Goal: Transaction & Acquisition: Purchase product/service

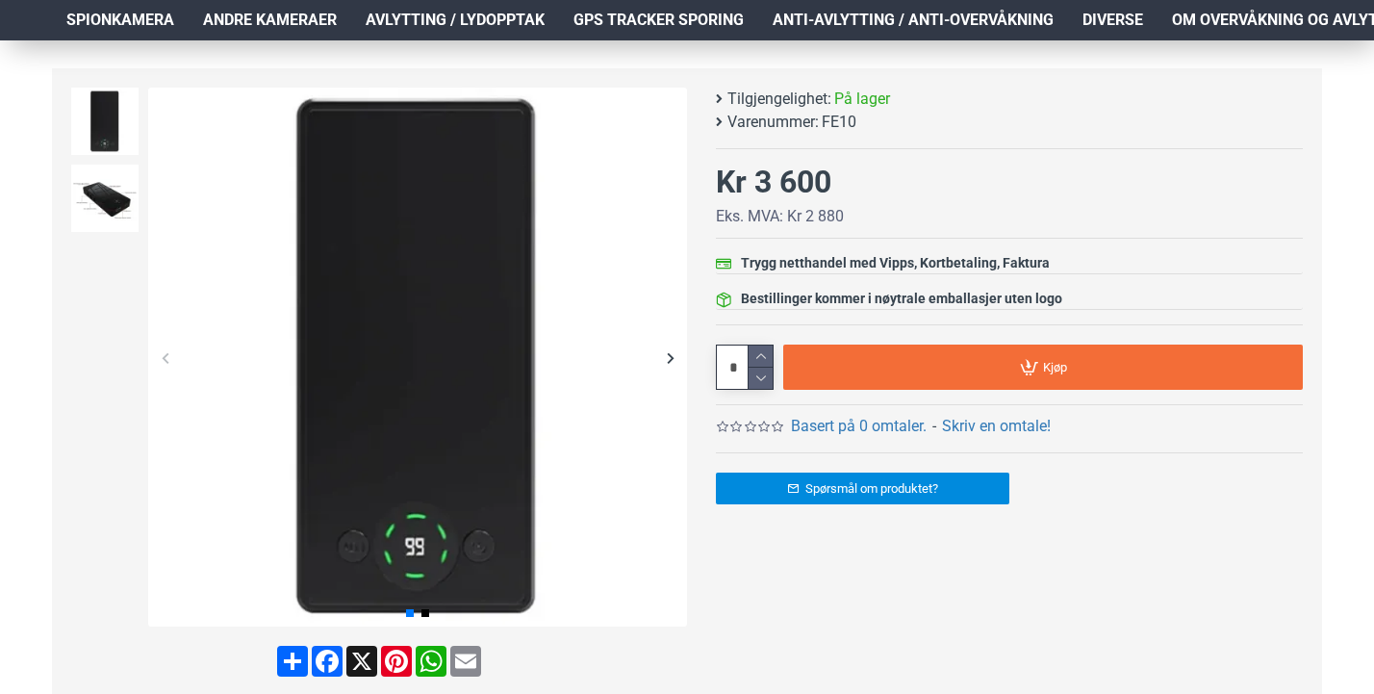
scroll to position [242, 6]
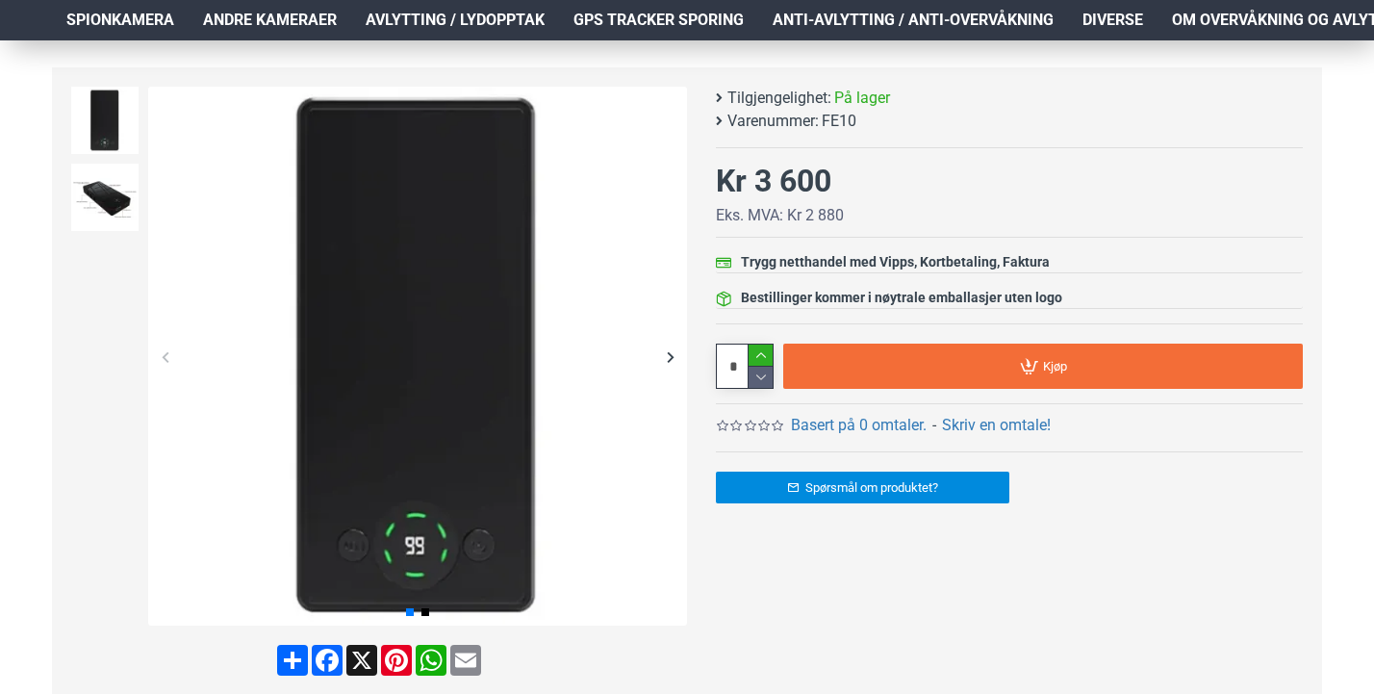
click at [757, 351] on icon at bounding box center [761, 355] width 24 height 22
type input "*"
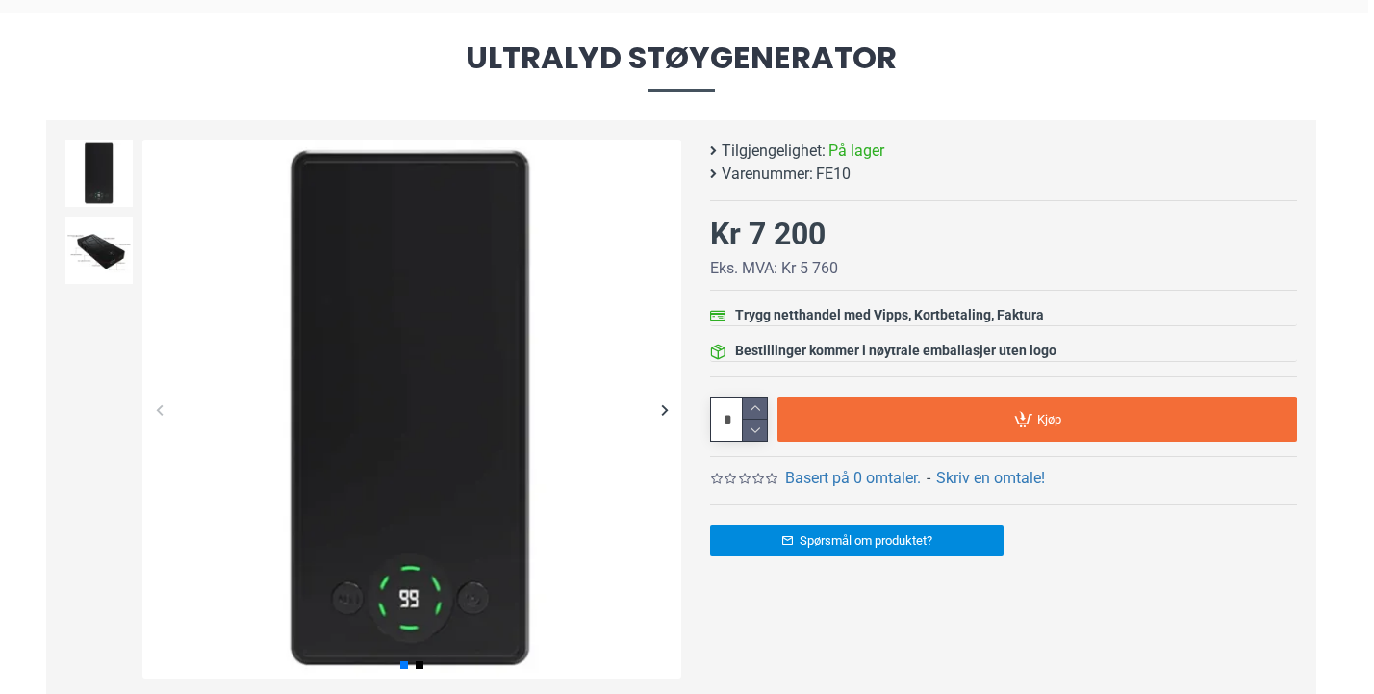
scroll to position [191, 6]
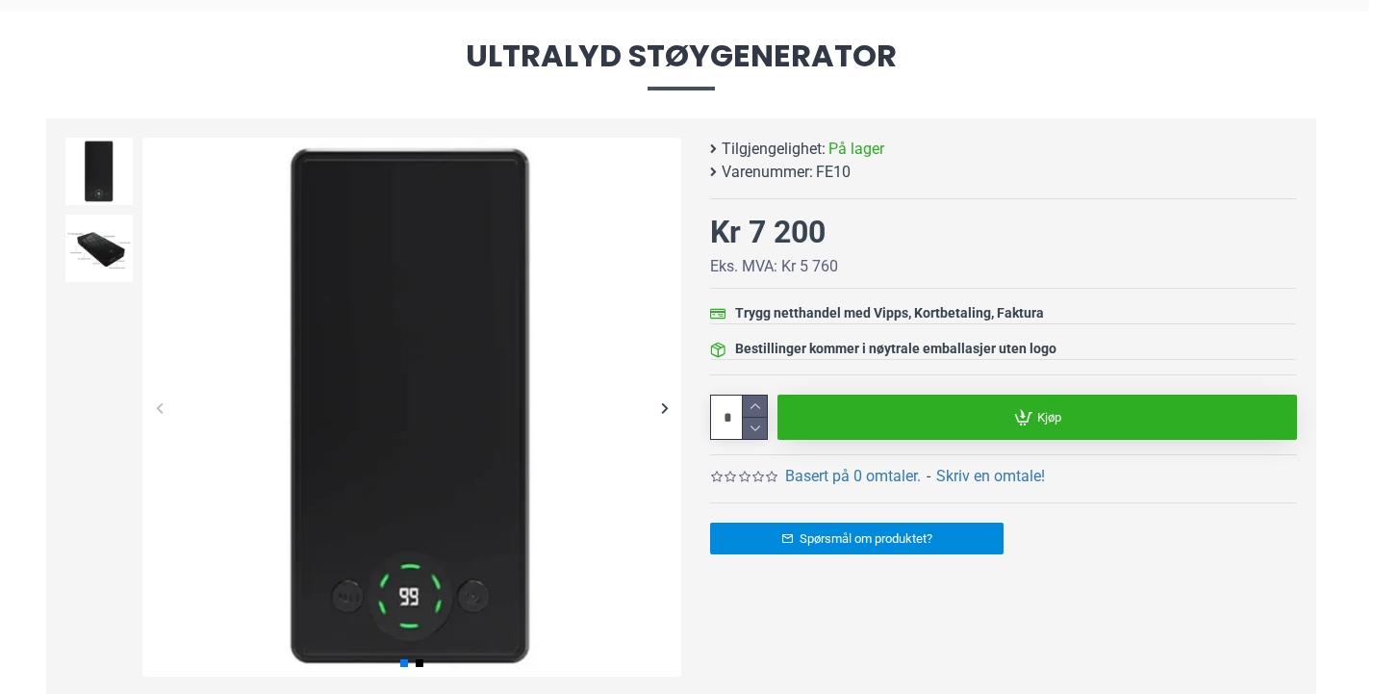
click at [1010, 414] on link "Kjøp" at bounding box center [1037, 416] width 520 height 45
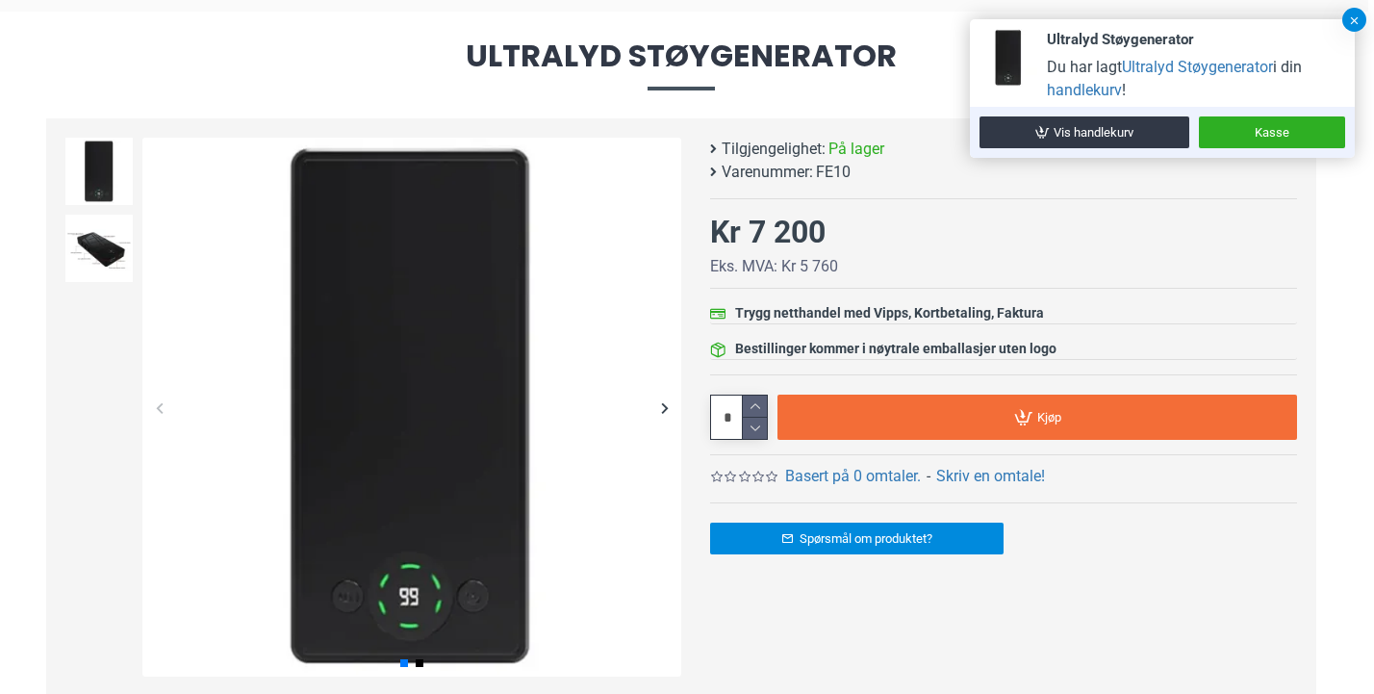
click at [1358, 22] on button at bounding box center [1354, 20] width 24 height 24
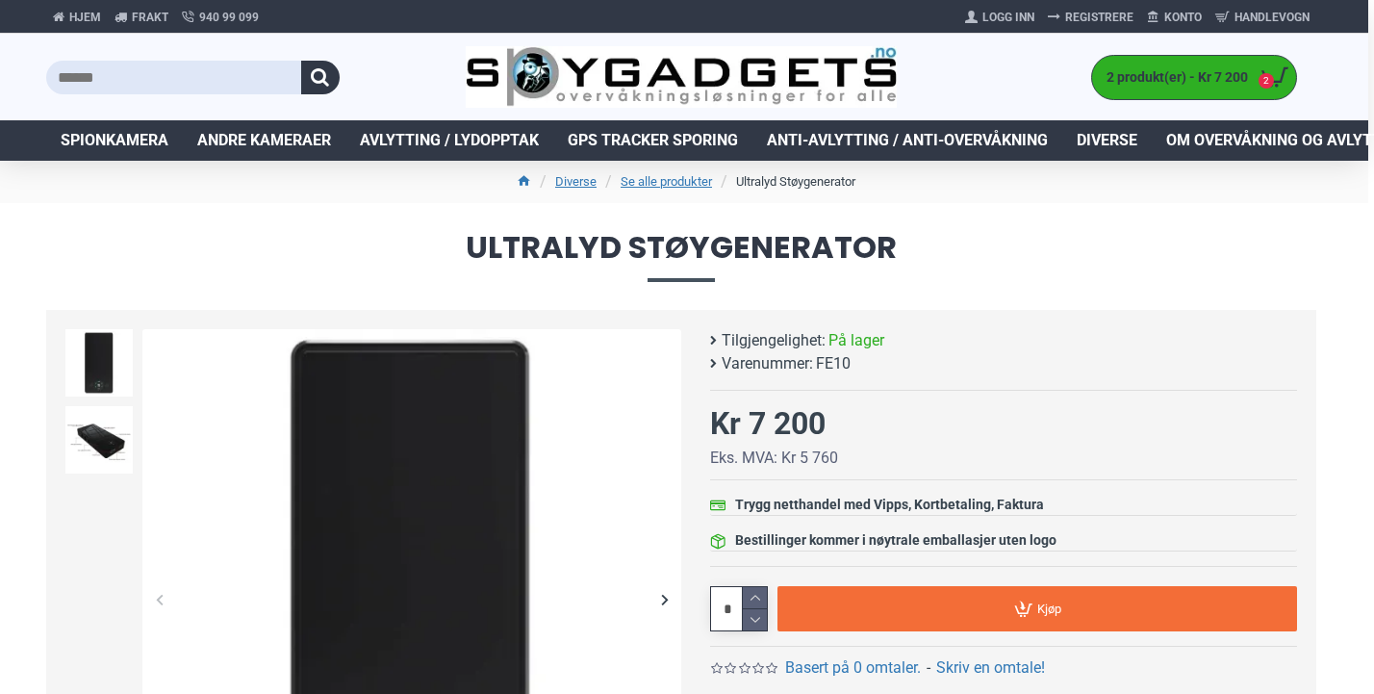
scroll to position [0, 6]
click at [423, 142] on span "Avlytting / Lydopptak" at bounding box center [449, 140] width 179 height 23
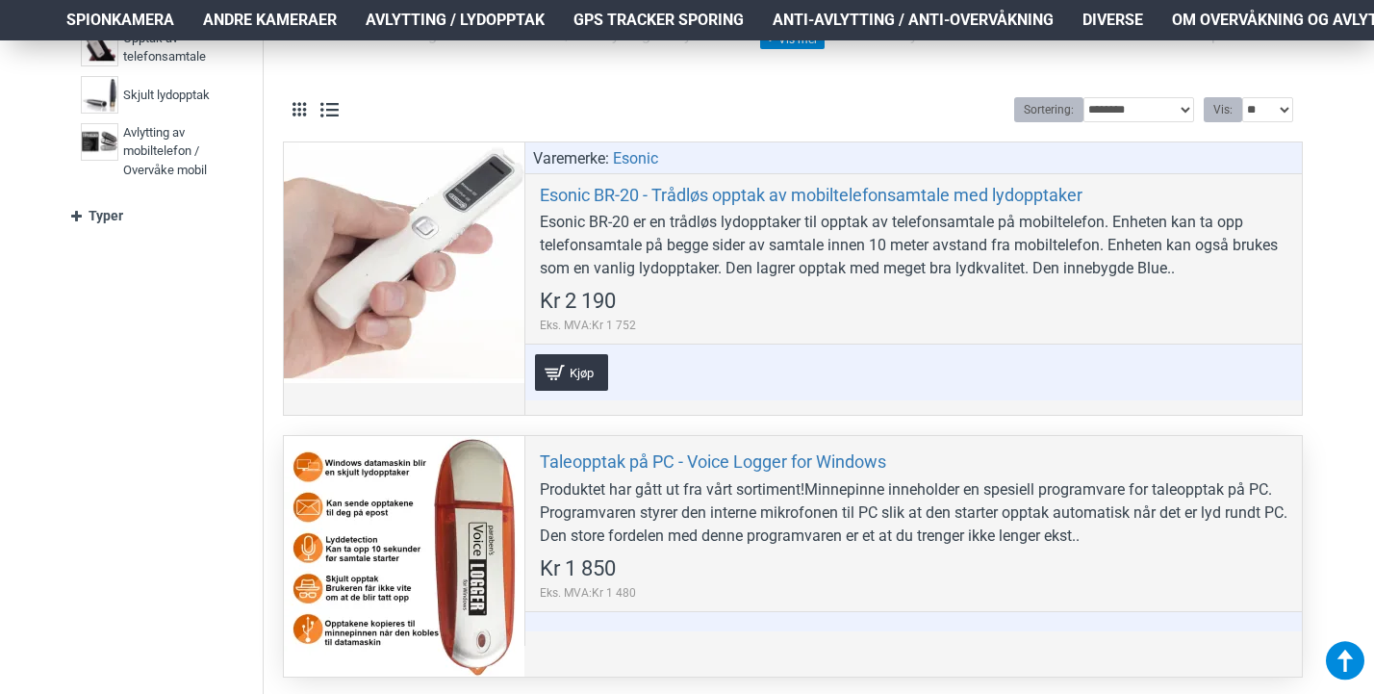
scroll to position [568, 0]
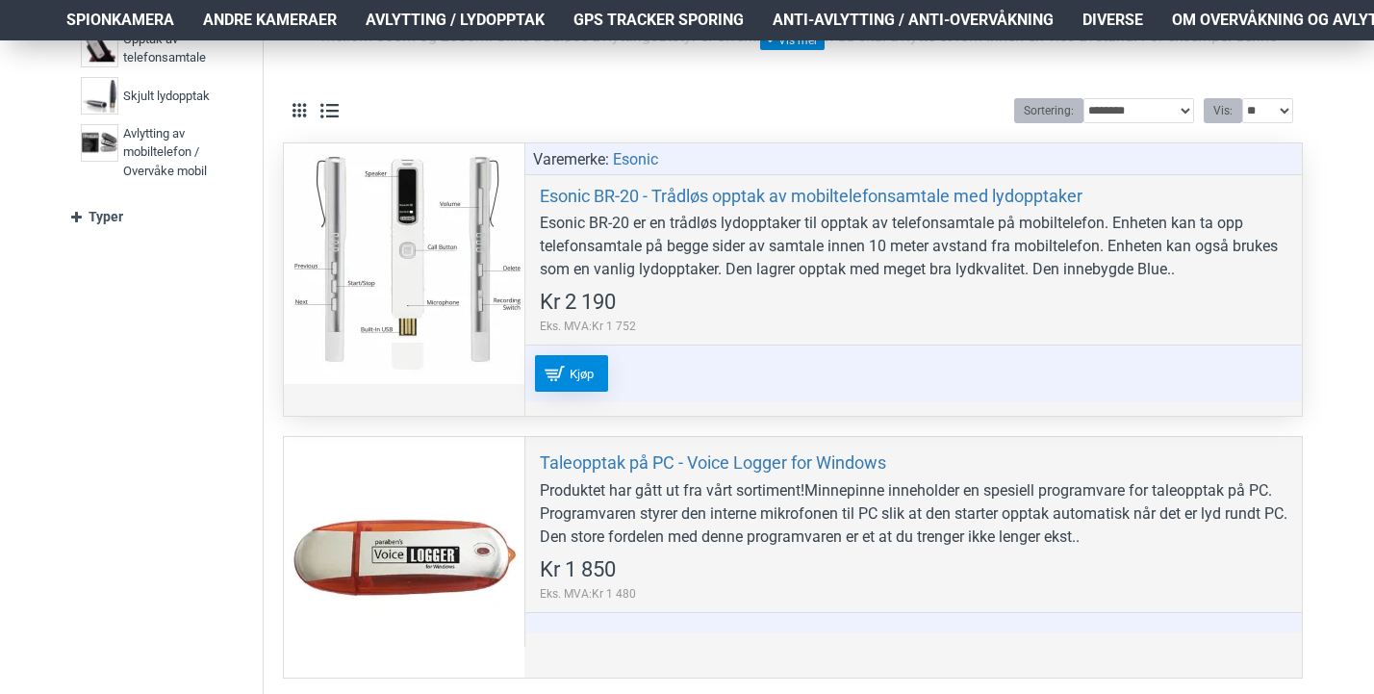
click at [570, 368] on span "Kjøp" at bounding box center [582, 374] width 34 height 13
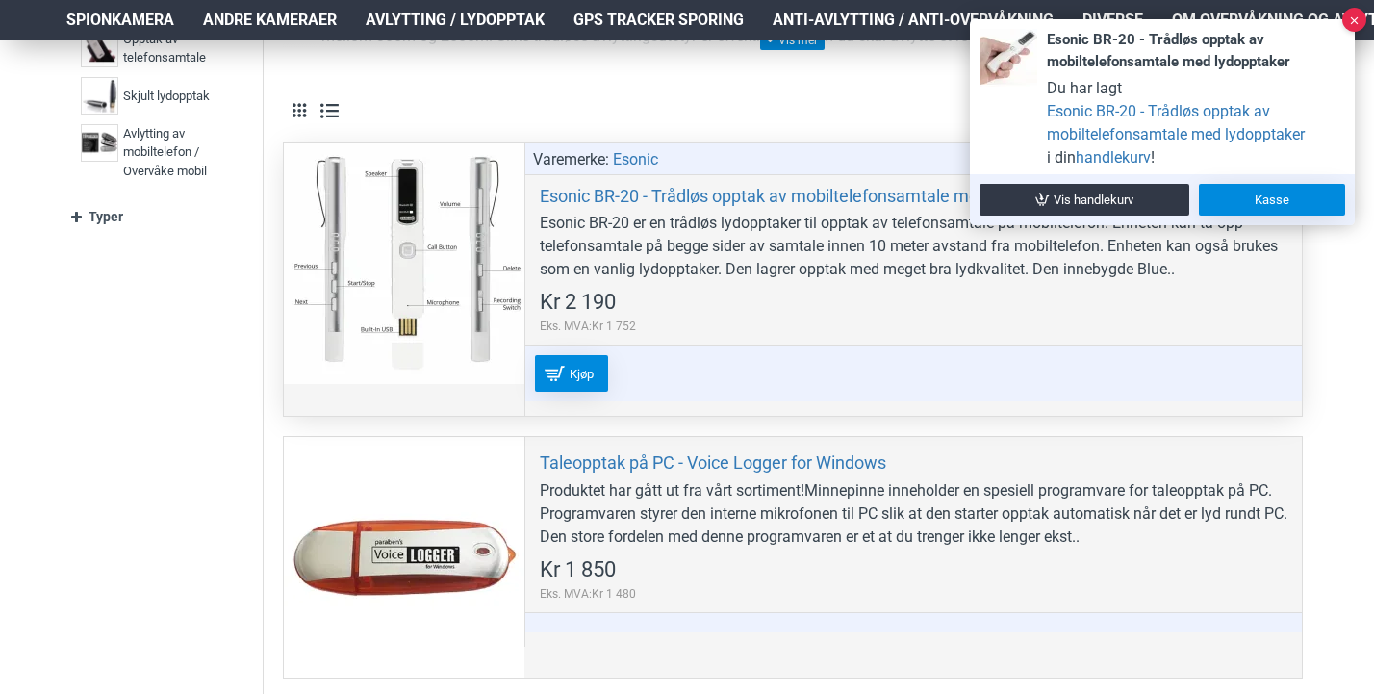
click at [1259, 195] on link "Kasse" at bounding box center [1272, 200] width 146 height 32
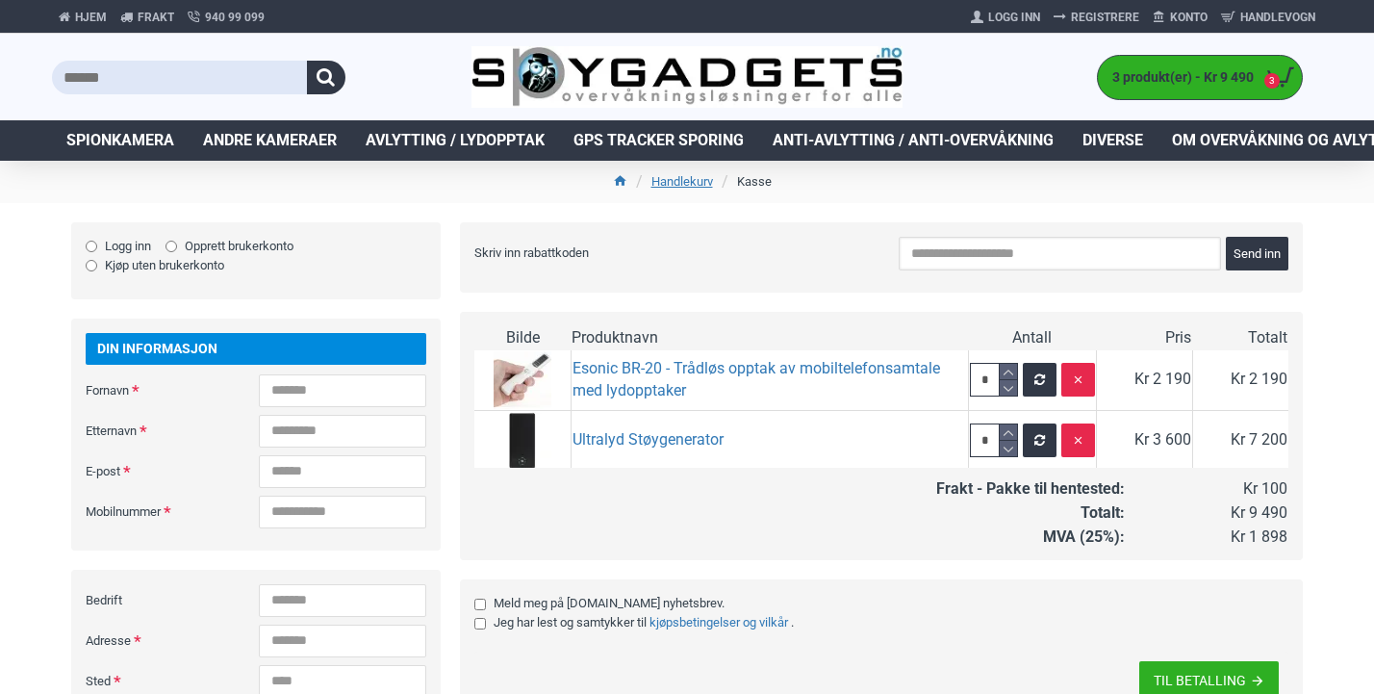
click at [1054, 254] on input "Skriv inn rabattkoden" at bounding box center [1060, 254] width 322 height 34
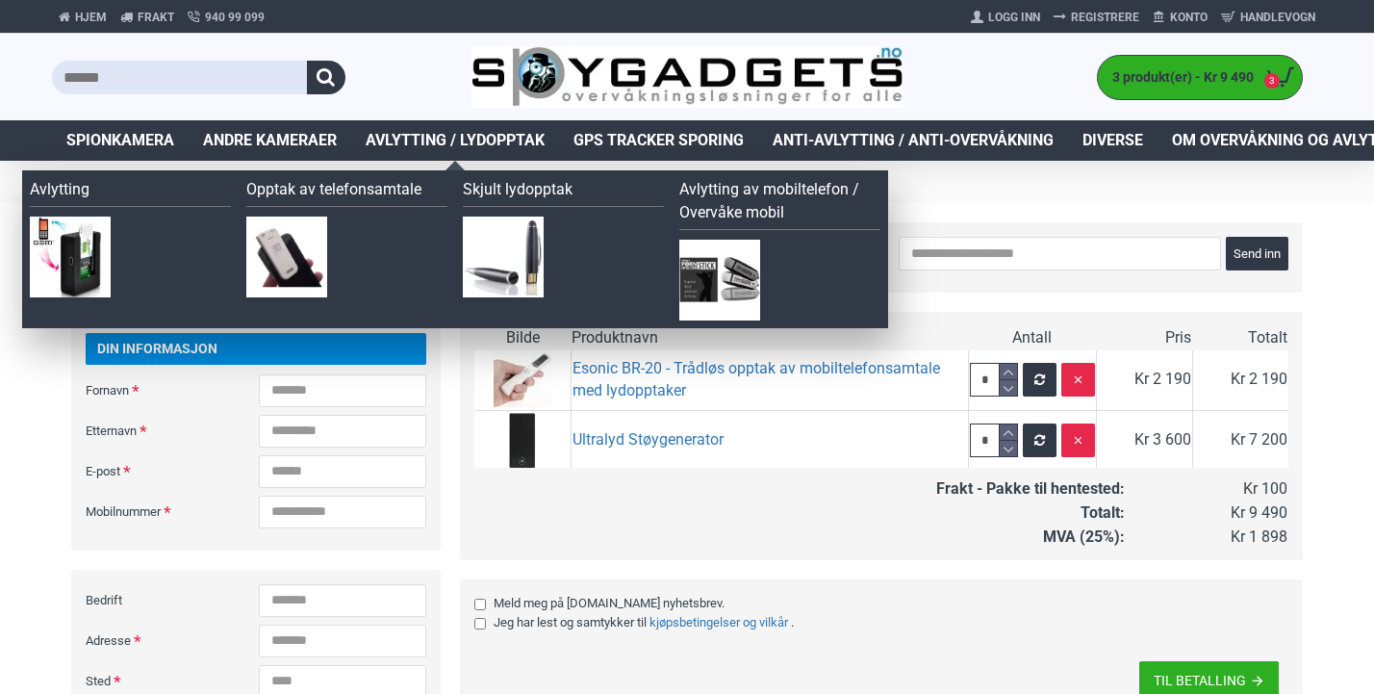
click at [727, 278] on img at bounding box center [719, 280] width 81 height 81
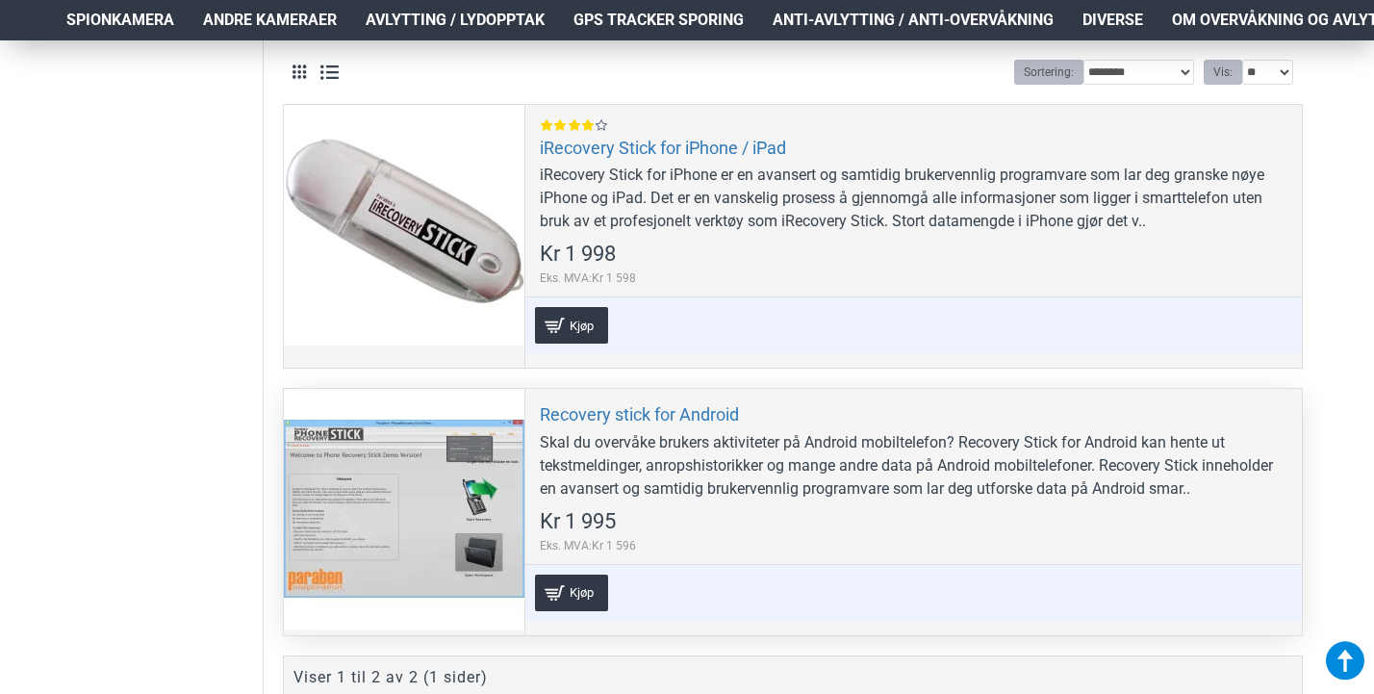
scroll to position [606, 2]
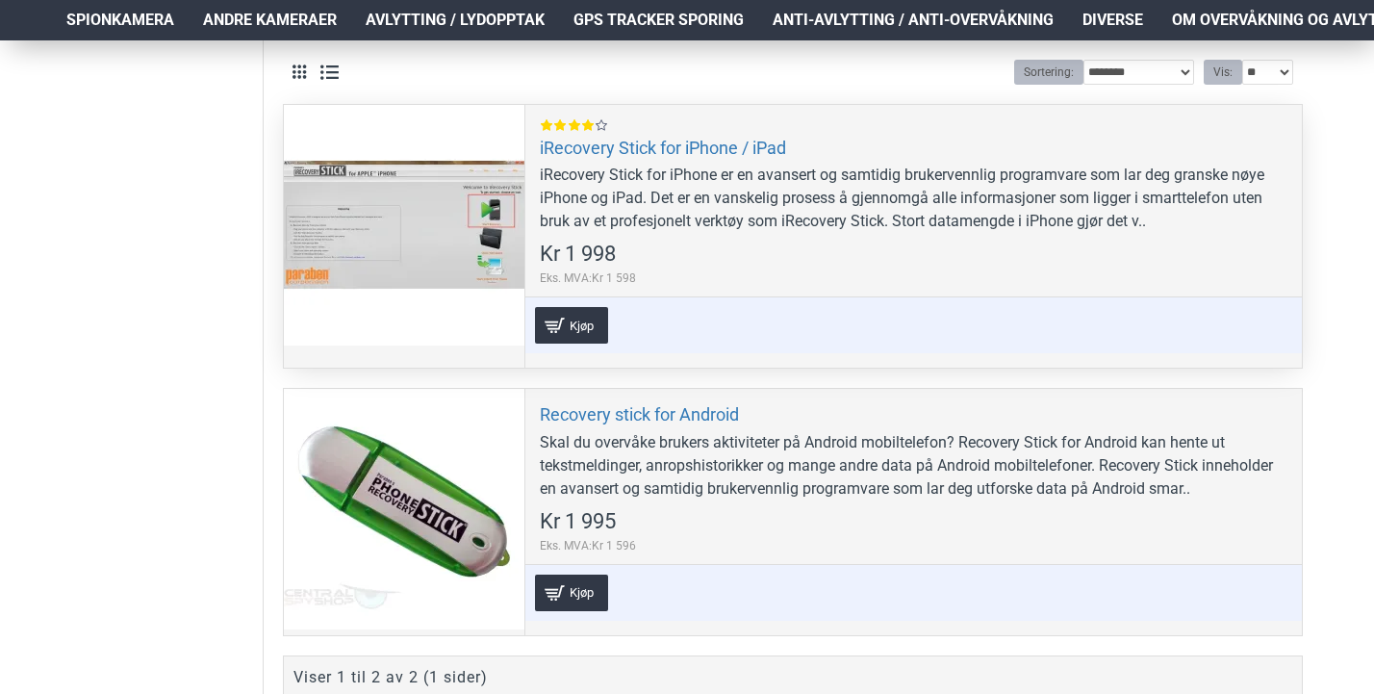
click at [419, 220] on div at bounding box center [404, 225] width 241 height 241
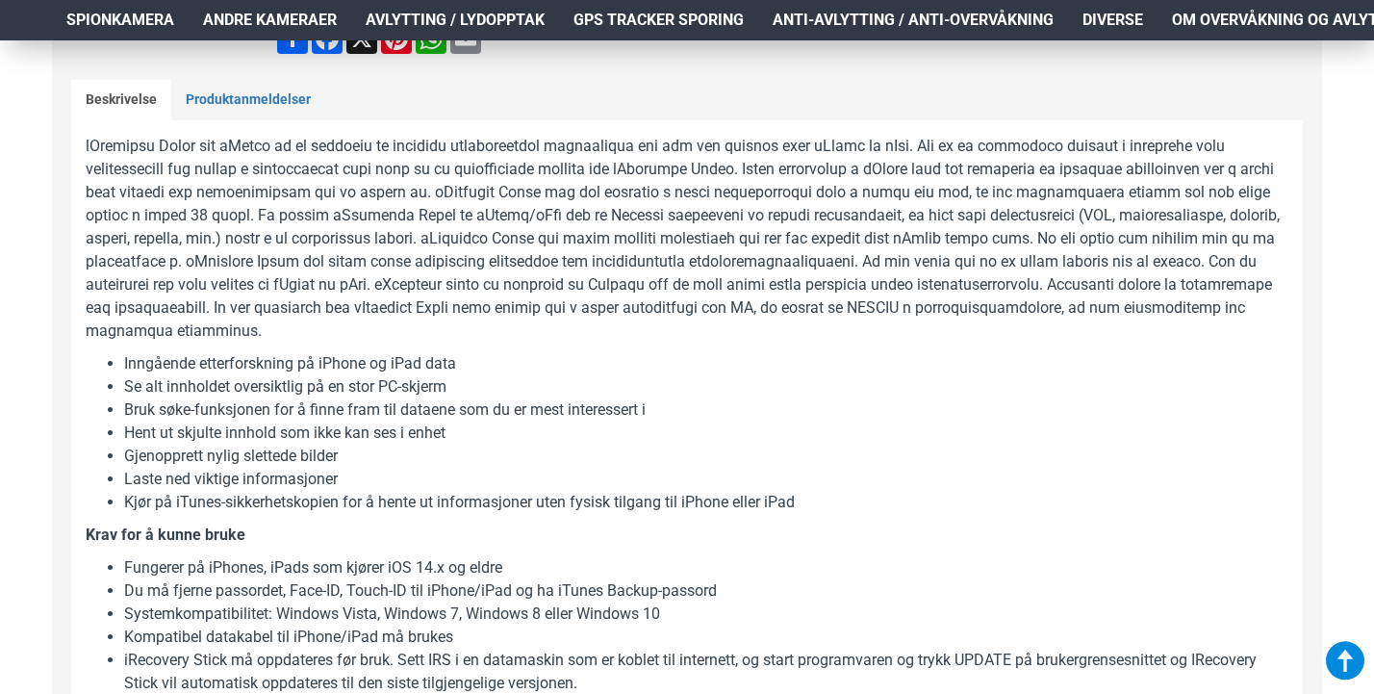
scroll to position [530, 6]
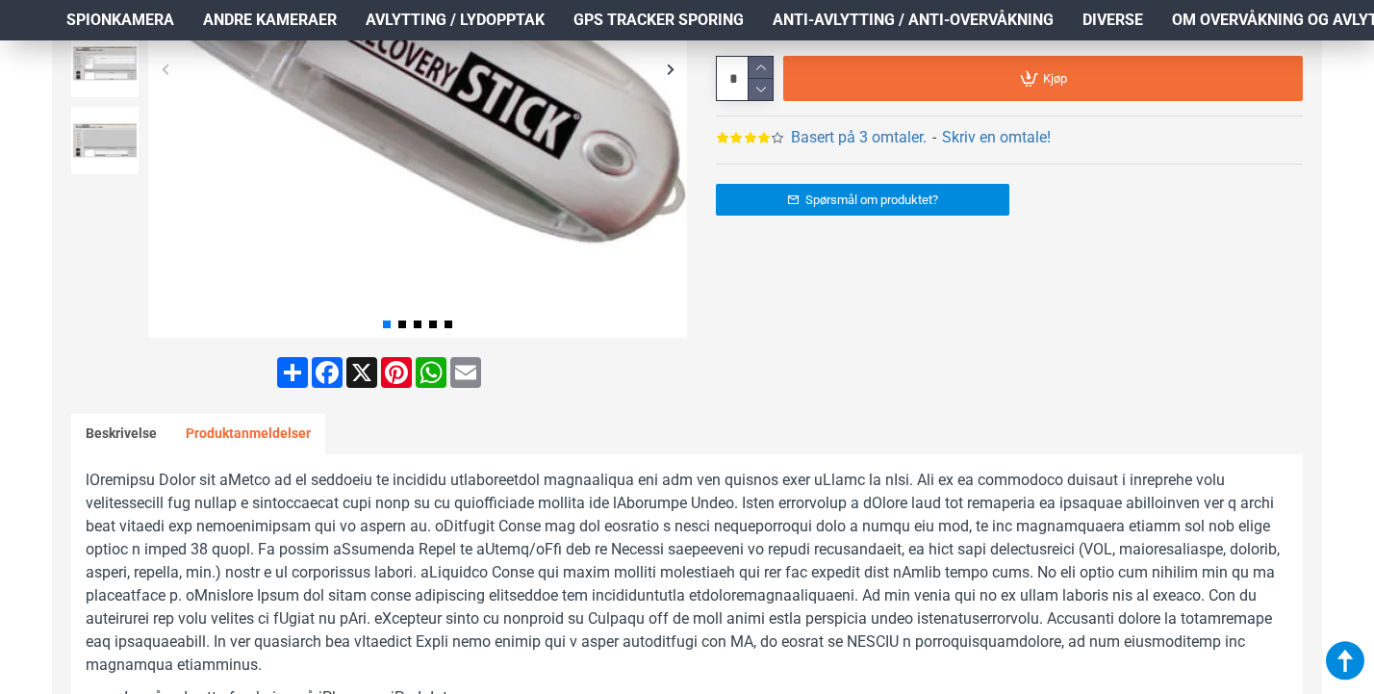
click at [266, 437] on link "Produktanmeldelser" at bounding box center [248, 434] width 154 height 40
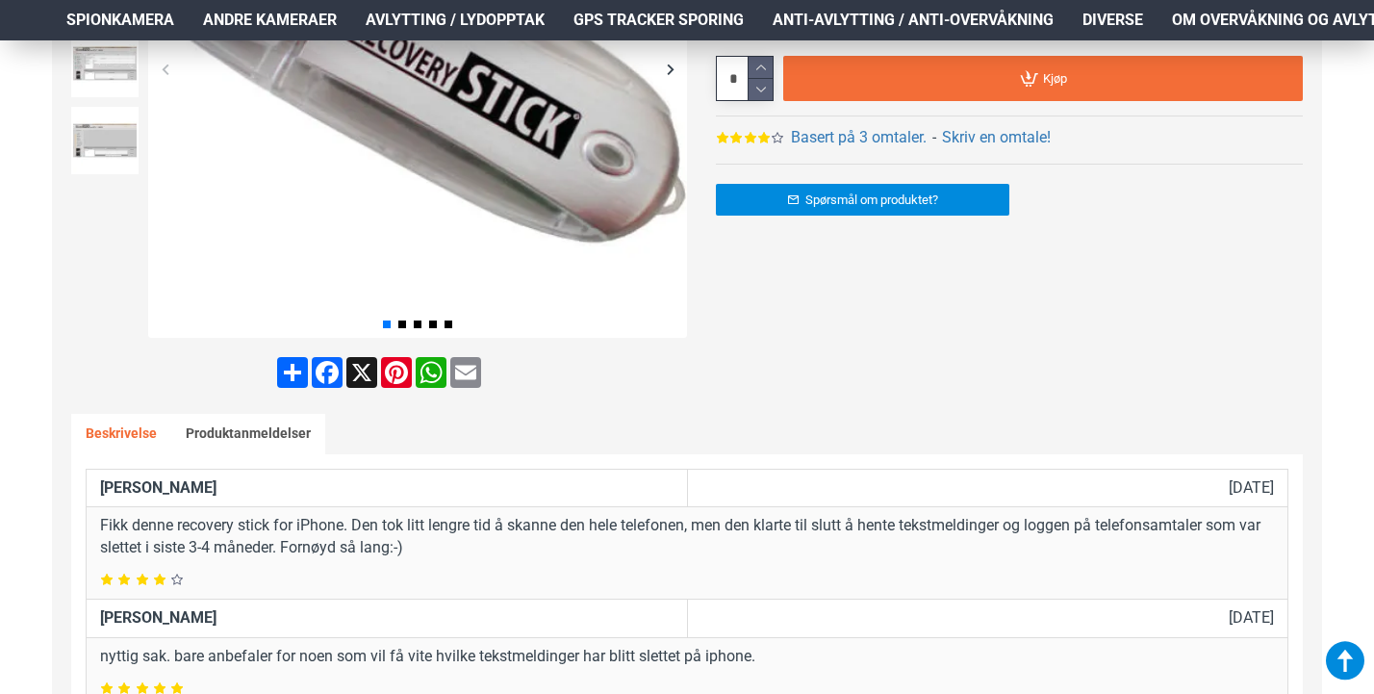
click at [115, 439] on link "Beskrivelse" at bounding box center [121, 434] width 100 height 40
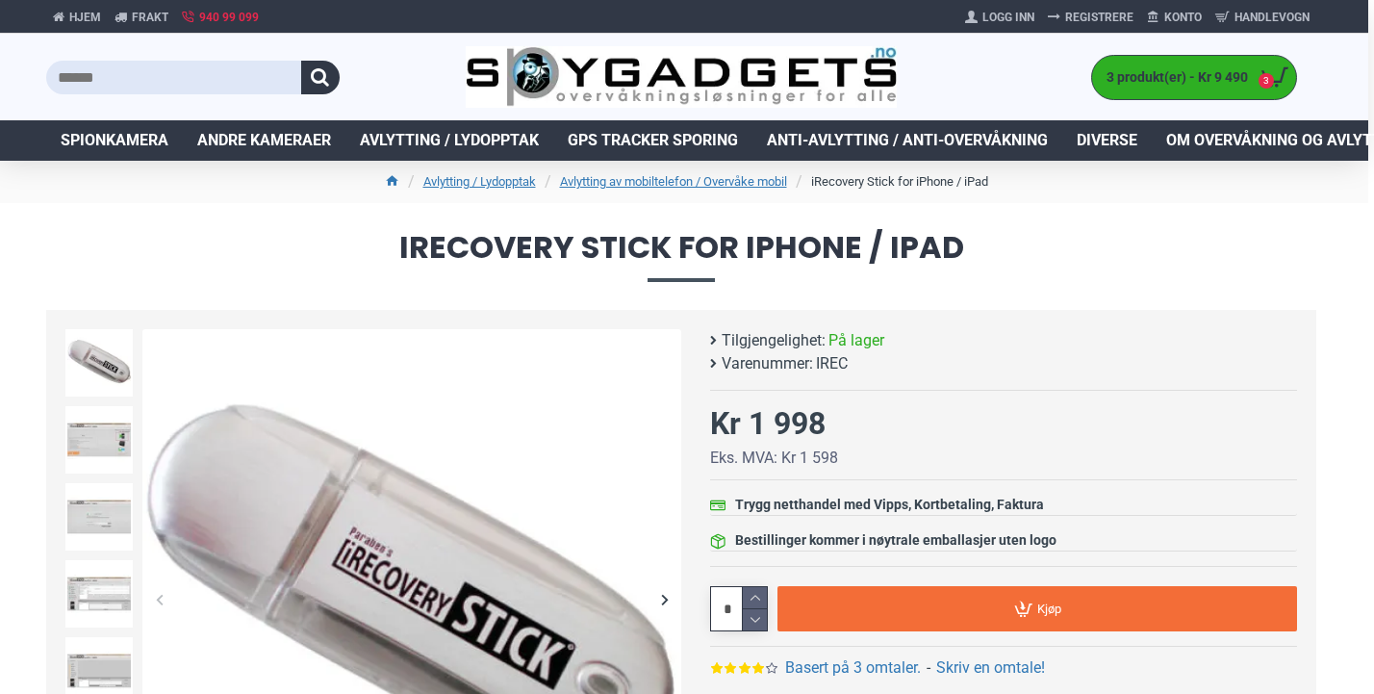
scroll to position [0, 6]
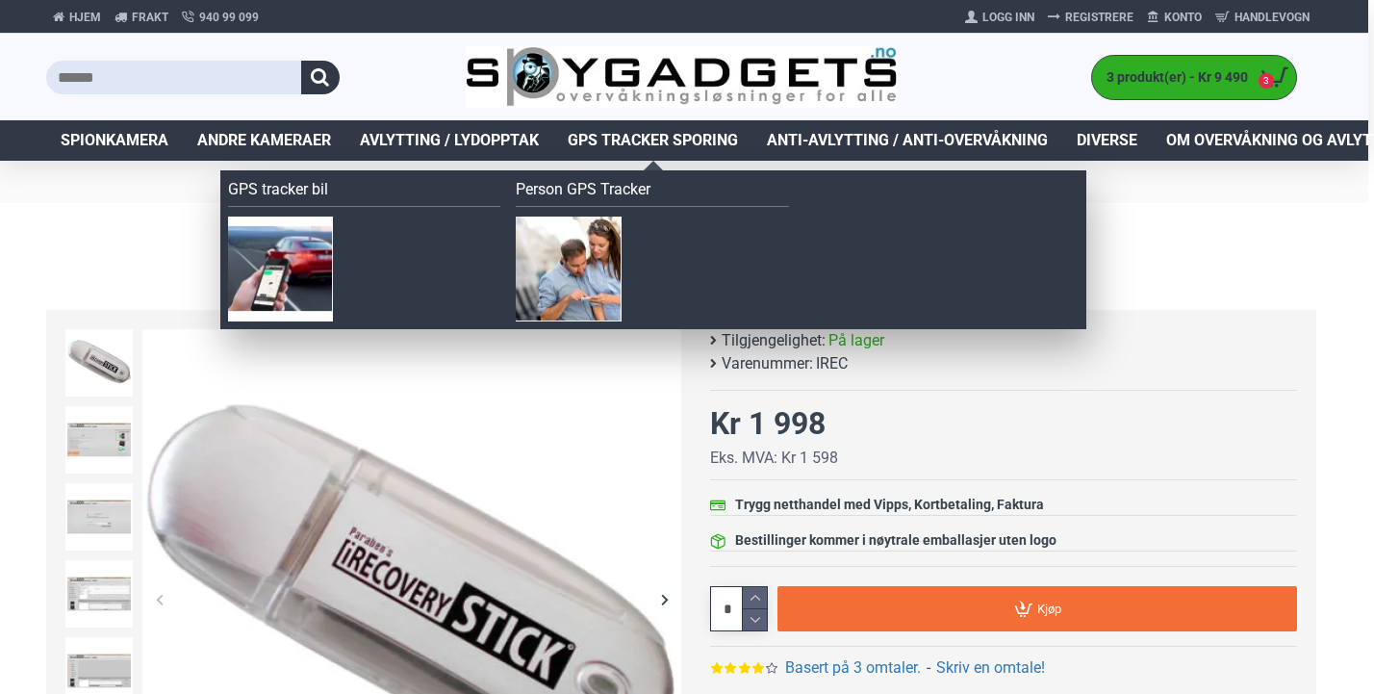
click at [684, 133] on span "GPS Tracker Sporing" at bounding box center [653, 140] width 170 height 23
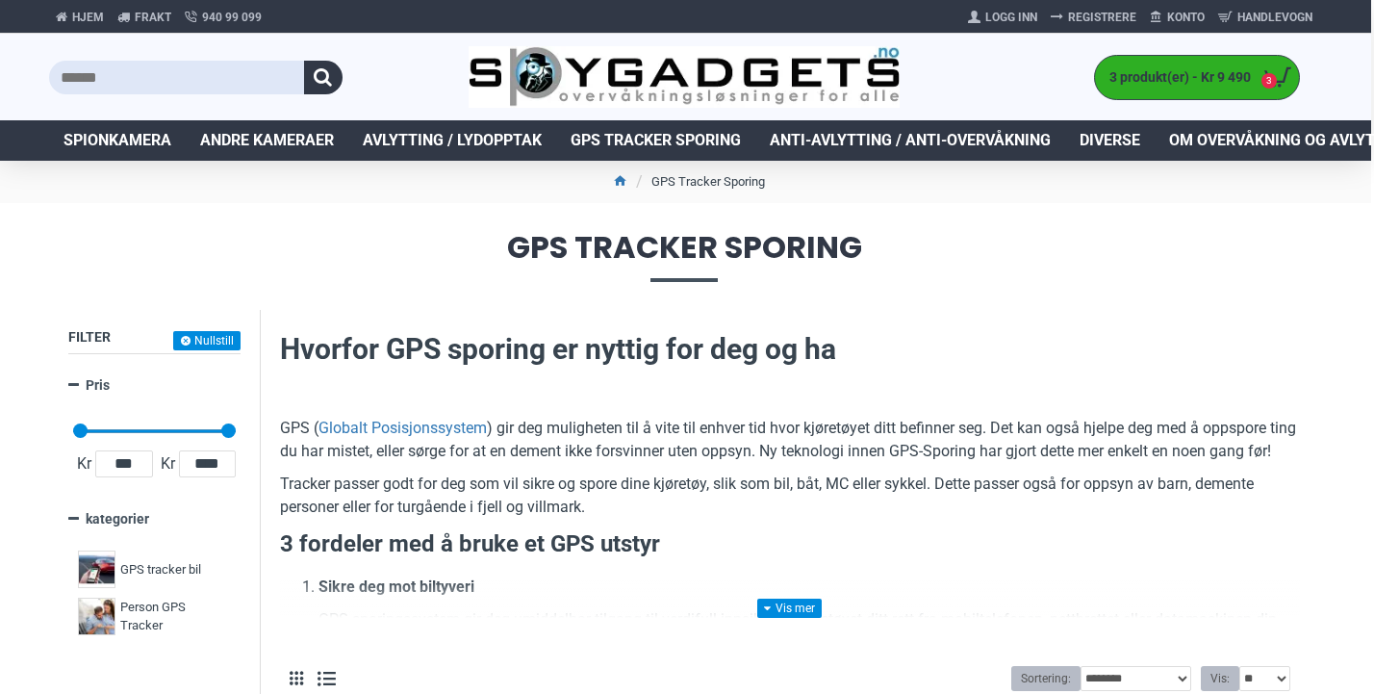
scroll to position [0, 3]
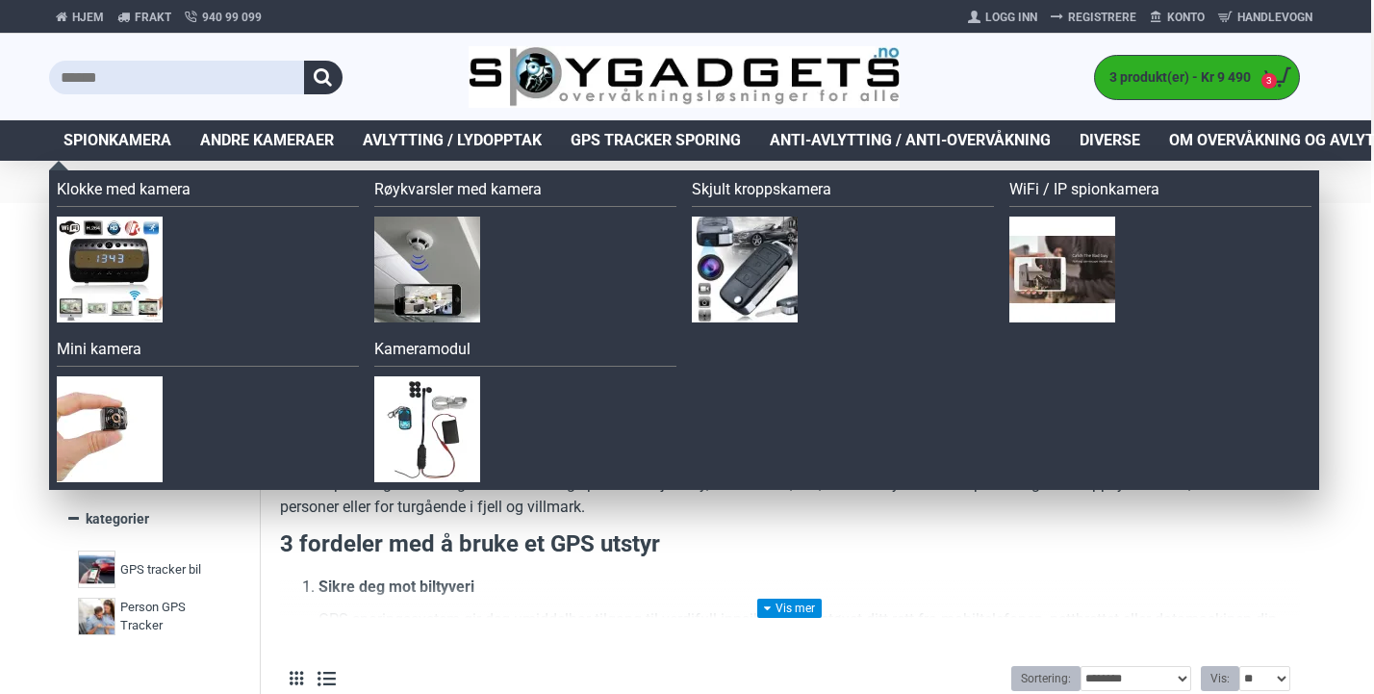
click at [1074, 281] on img at bounding box center [1062, 269] width 106 height 106
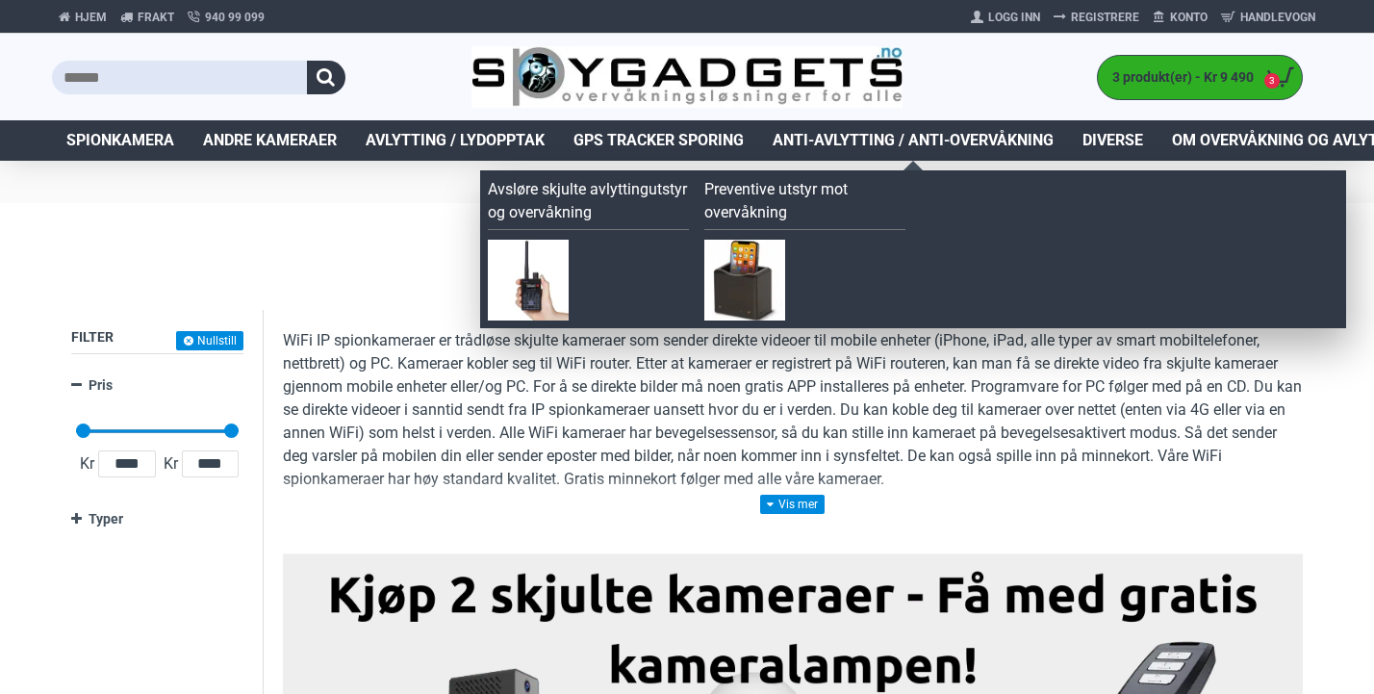
click at [893, 139] on span "Anti-avlytting / Anti-overvåkning" at bounding box center [913, 140] width 281 height 23
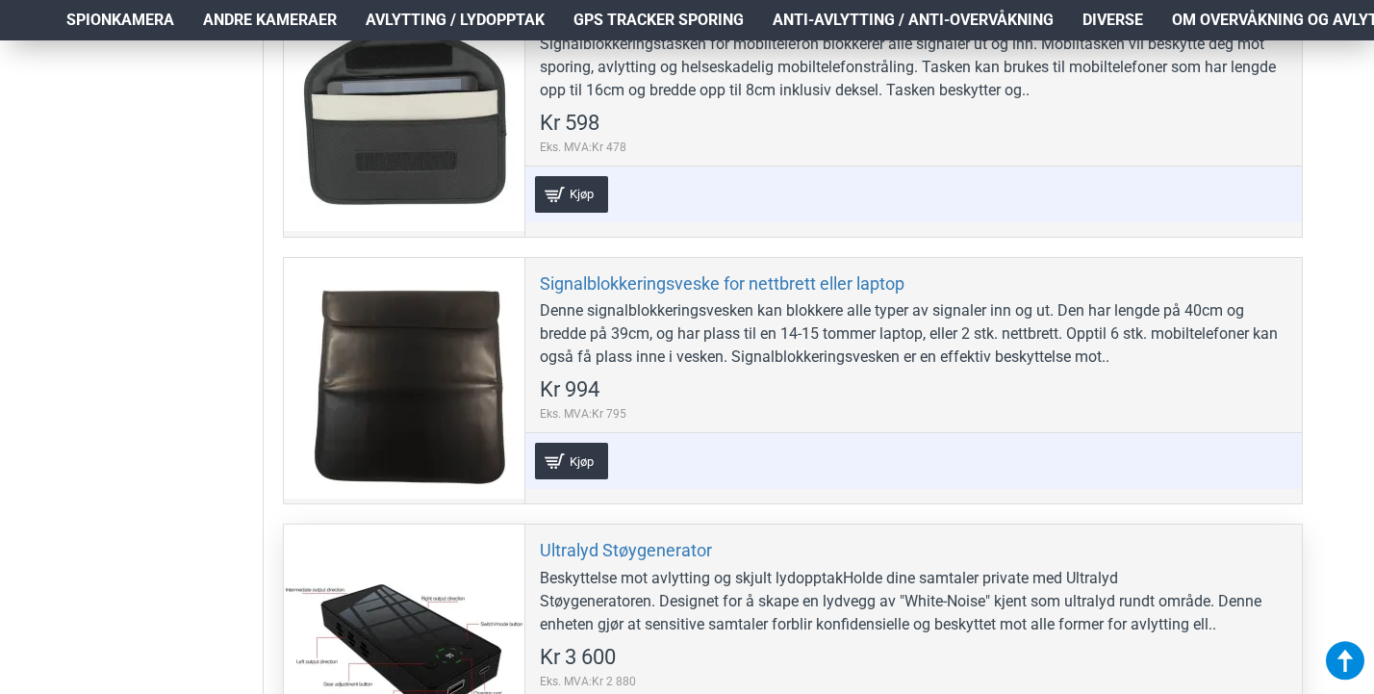
scroll to position [2484, 0]
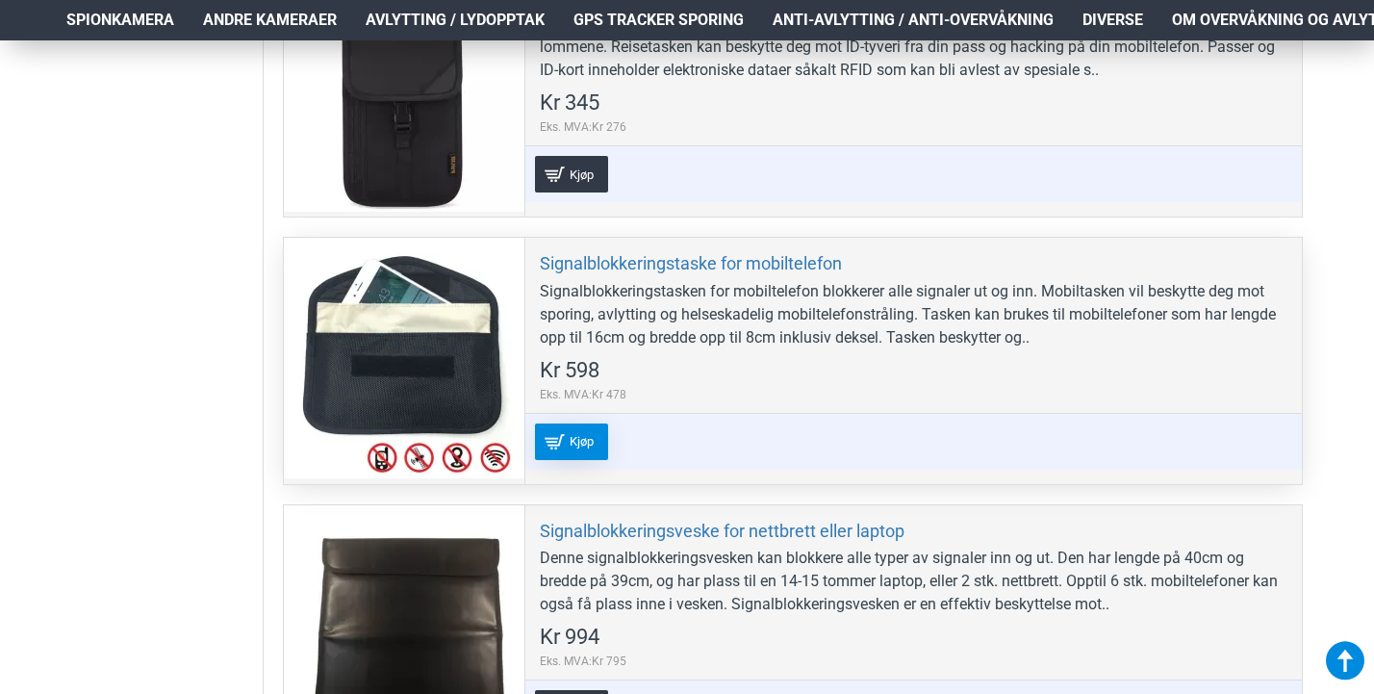
click at [578, 435] on span "Kjøp" at bounding box center [582, 441] width 34 height 13
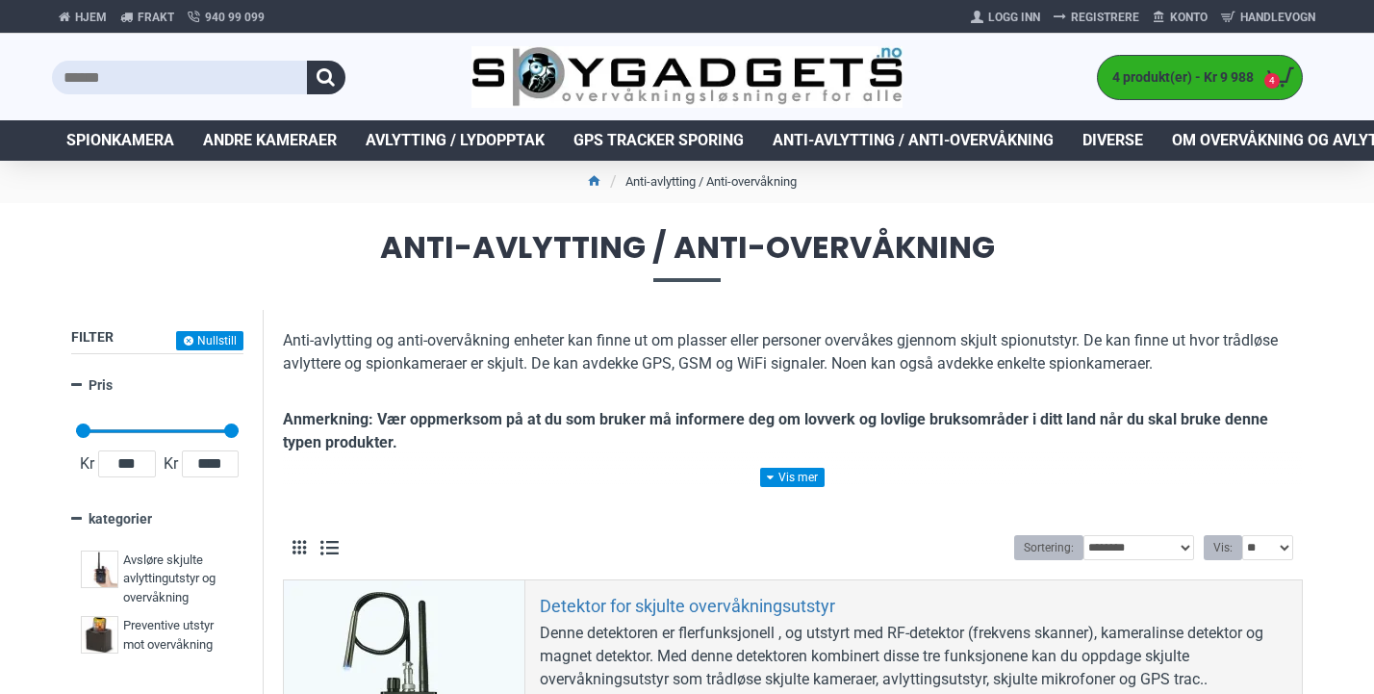
scroll to position [0, 0]
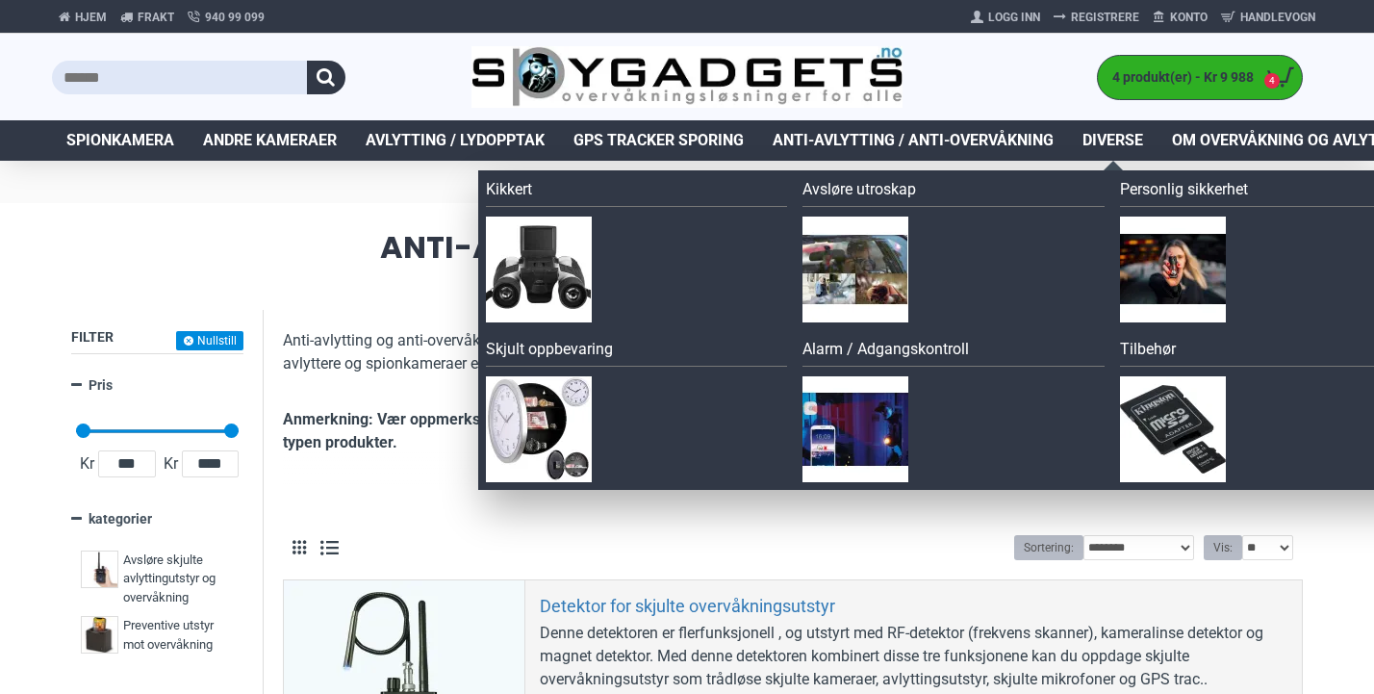
click at [1130, 141] on span "Diverse" at bounding box center [1112, 140] width 61 height 23
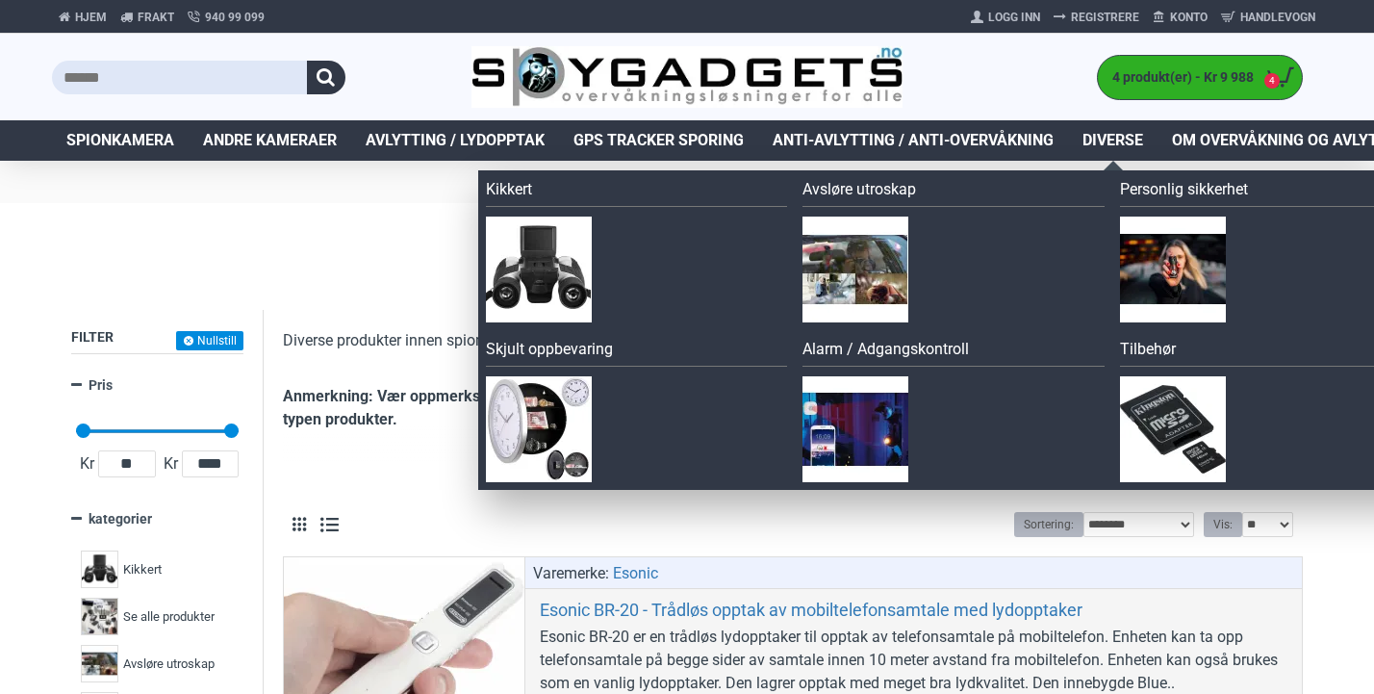
click at [1125, 134] on span "Diverse" at bounding box center [1112, 140] width 61 height 23
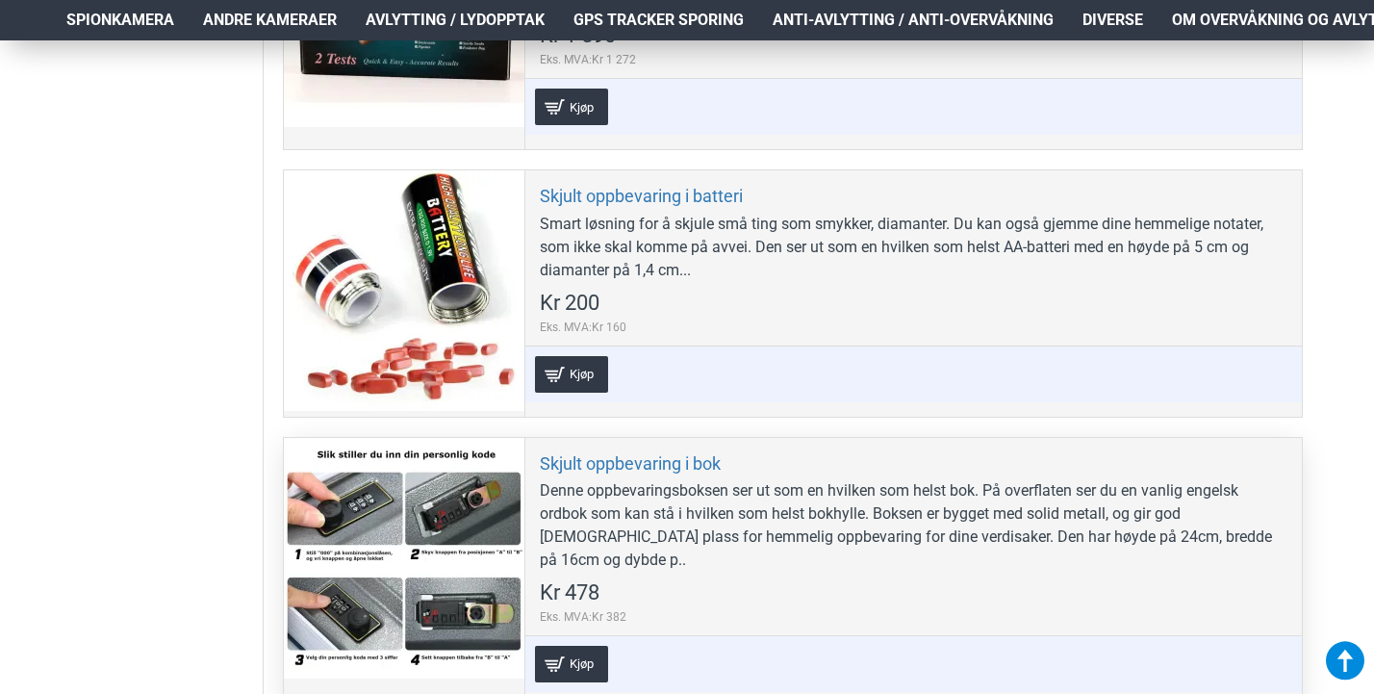
scroll to position [8547, 5]
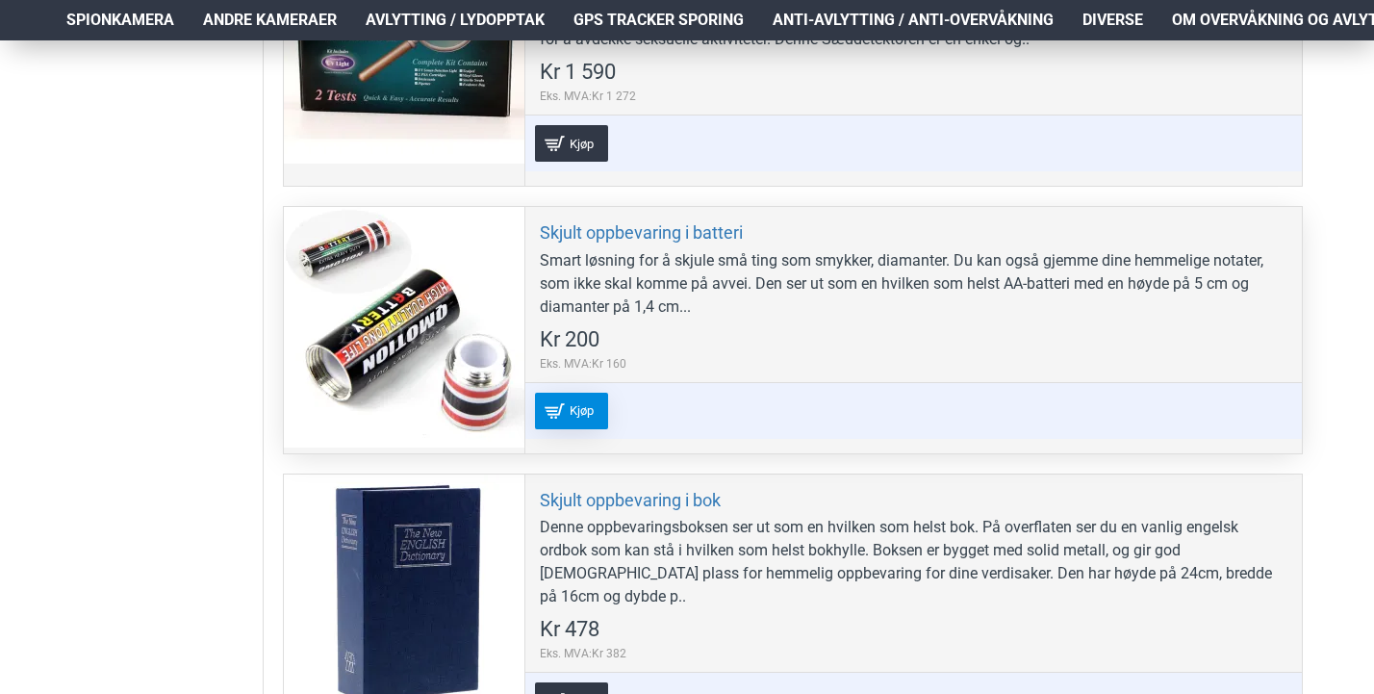
click at [571, 404] on span "Kjøp" at bounding box center [582, 410] width 34 height 13
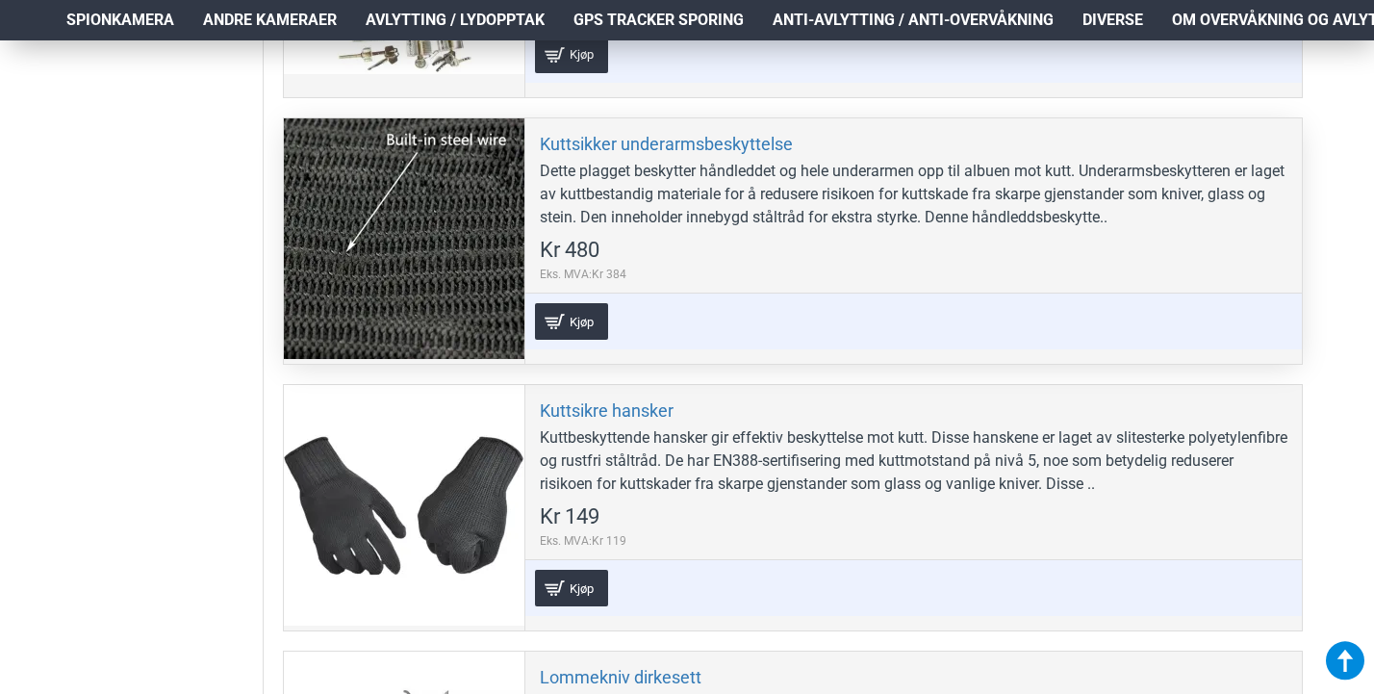
scroll to position [4529, 6]
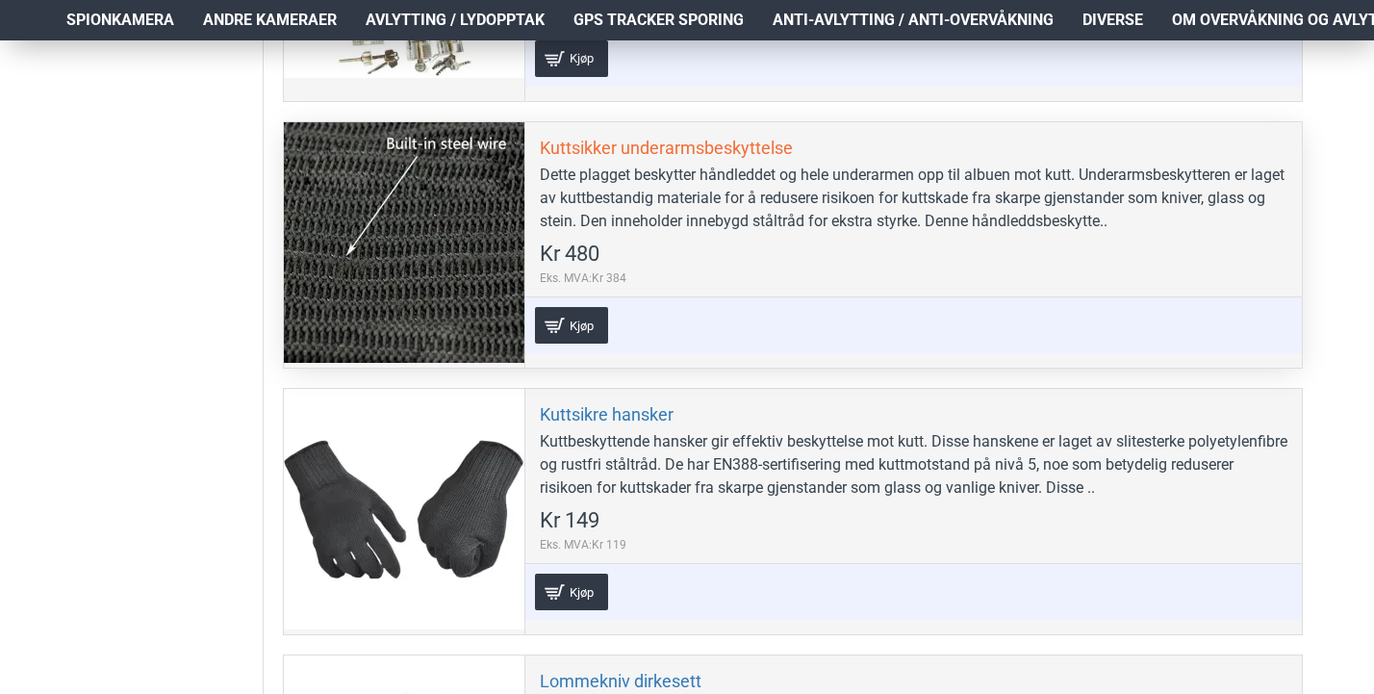
click at [659, 144] on link "Kuttsikker underarmsbeskyttelse" at bounding box center [666, 148] width 253 height 22
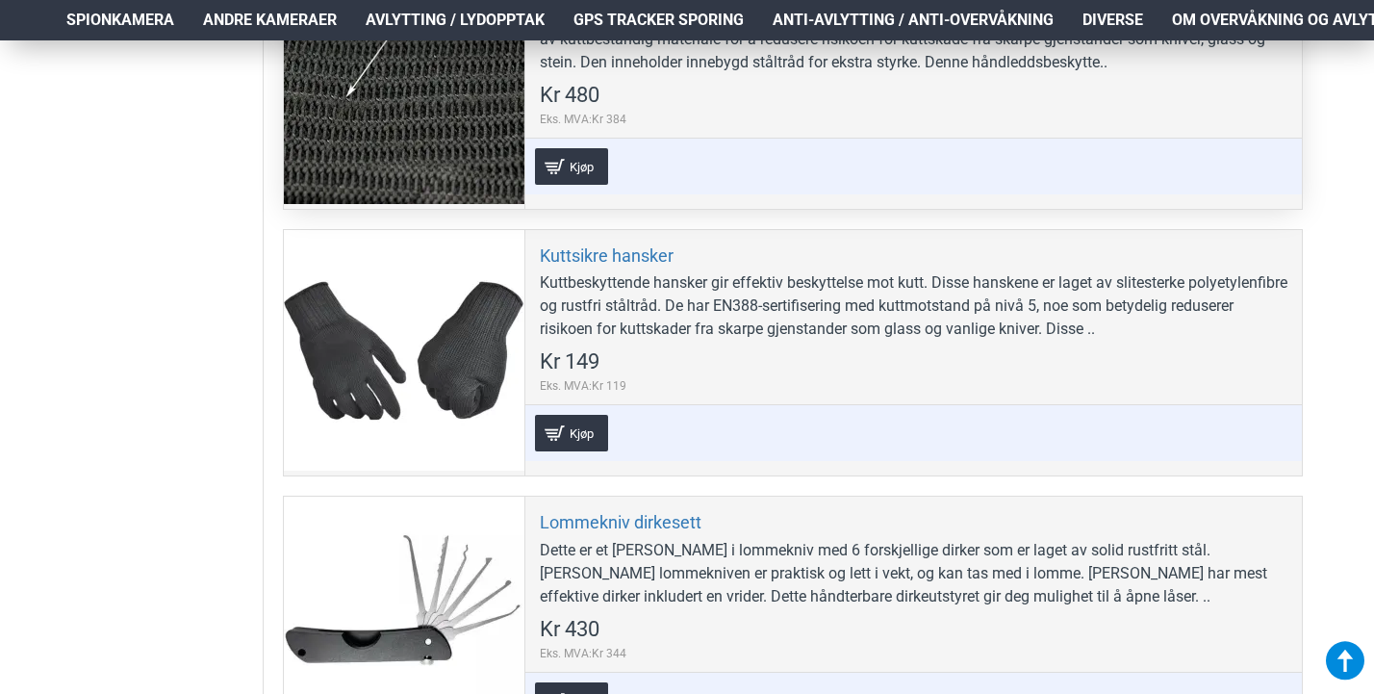
scroll to position [4690, 6]
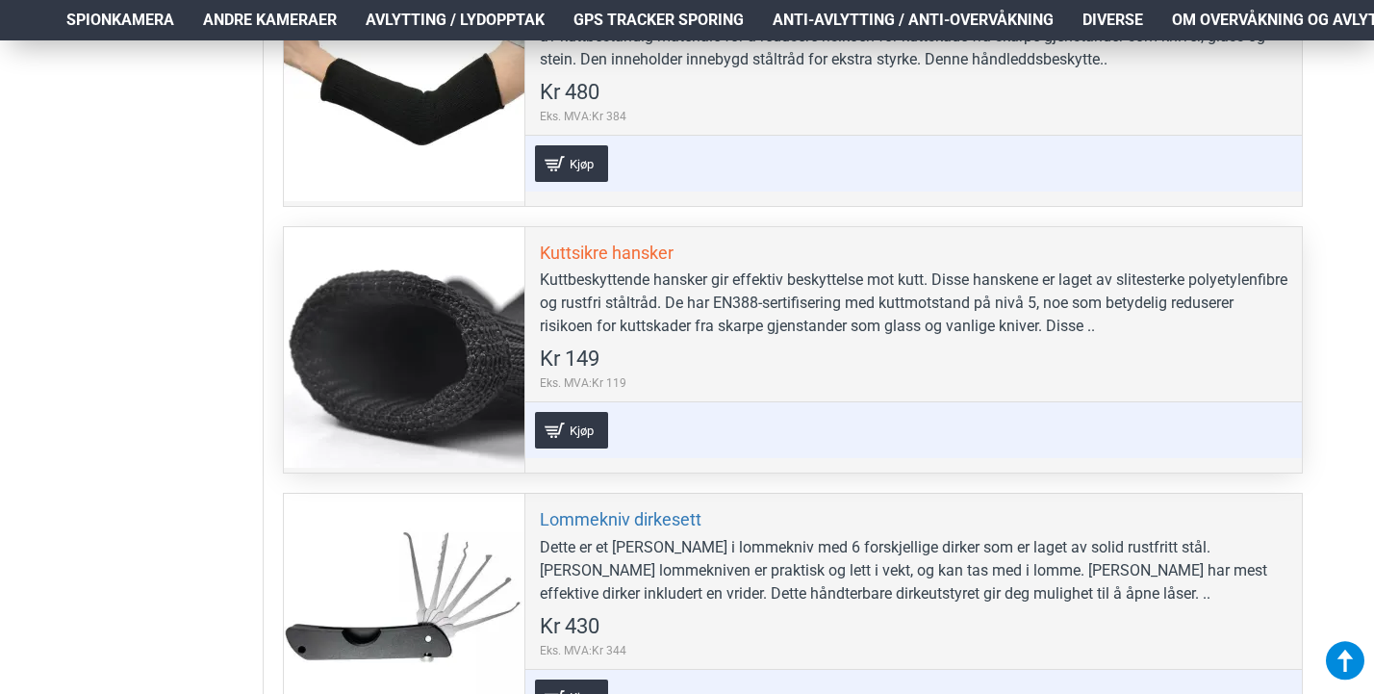
click at [621, 244] on link "Kuttsikre hansker" at bounding box center [607, 252] width 134 height 22
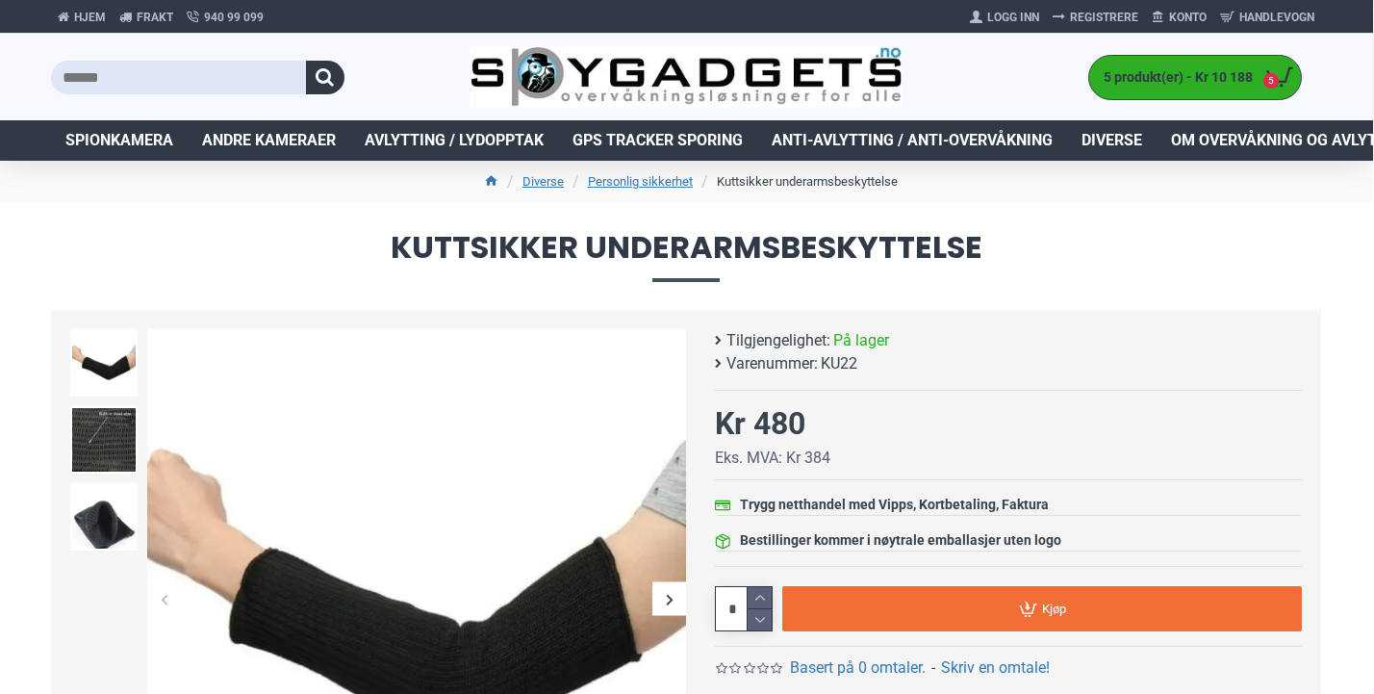
scroll to position [0, 1]
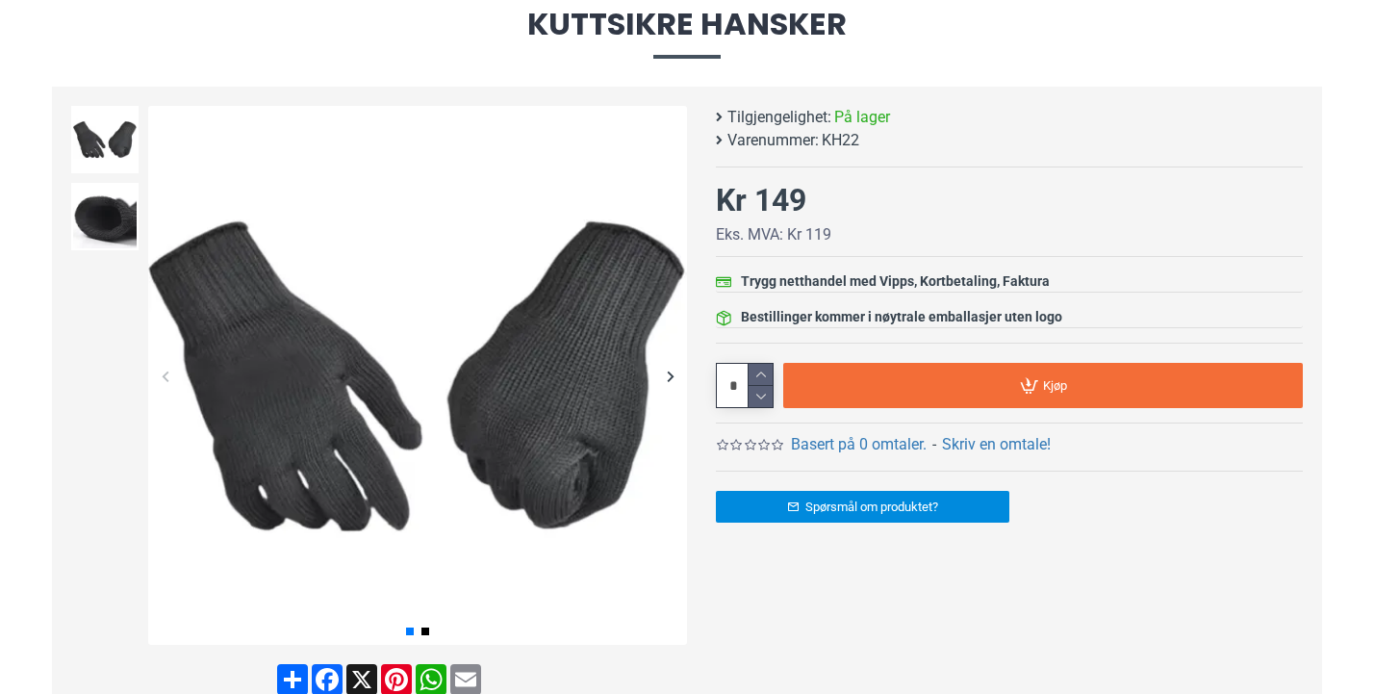
scroll to position [226, 0]
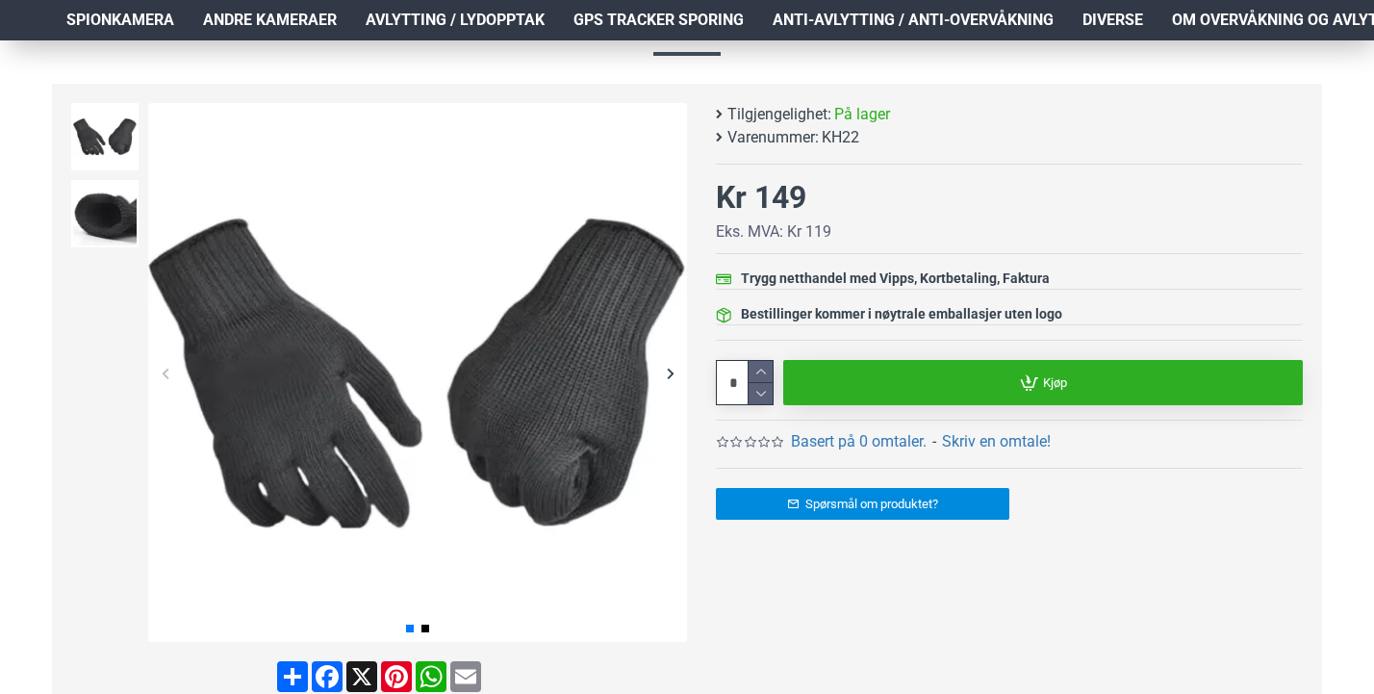
click at [1068, 386] on link "Kjøp" at bounding box center [1043, 382] width 520 height 45
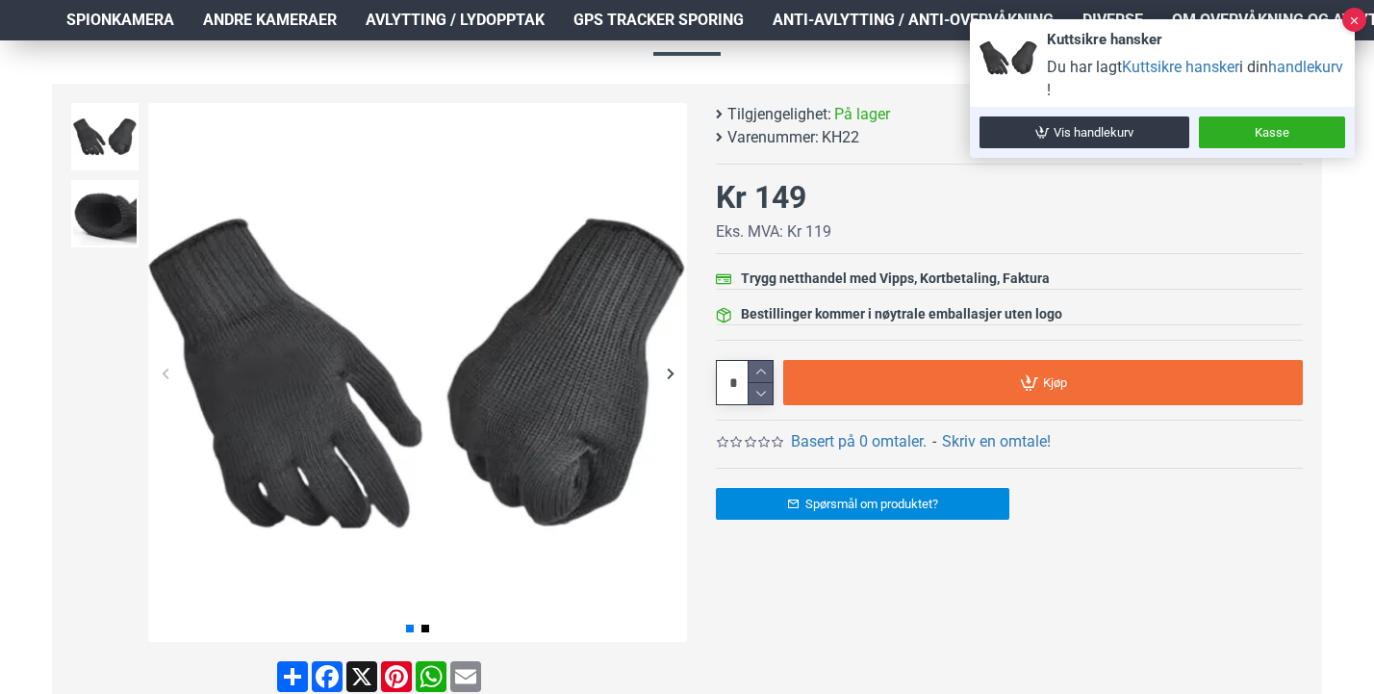
click at [989, 238] on div "Kuttsikre hansker Tilgjengelighet: På lager Varenummer: KH22 -" at bounding box center [1009, 285] width 587 height 365
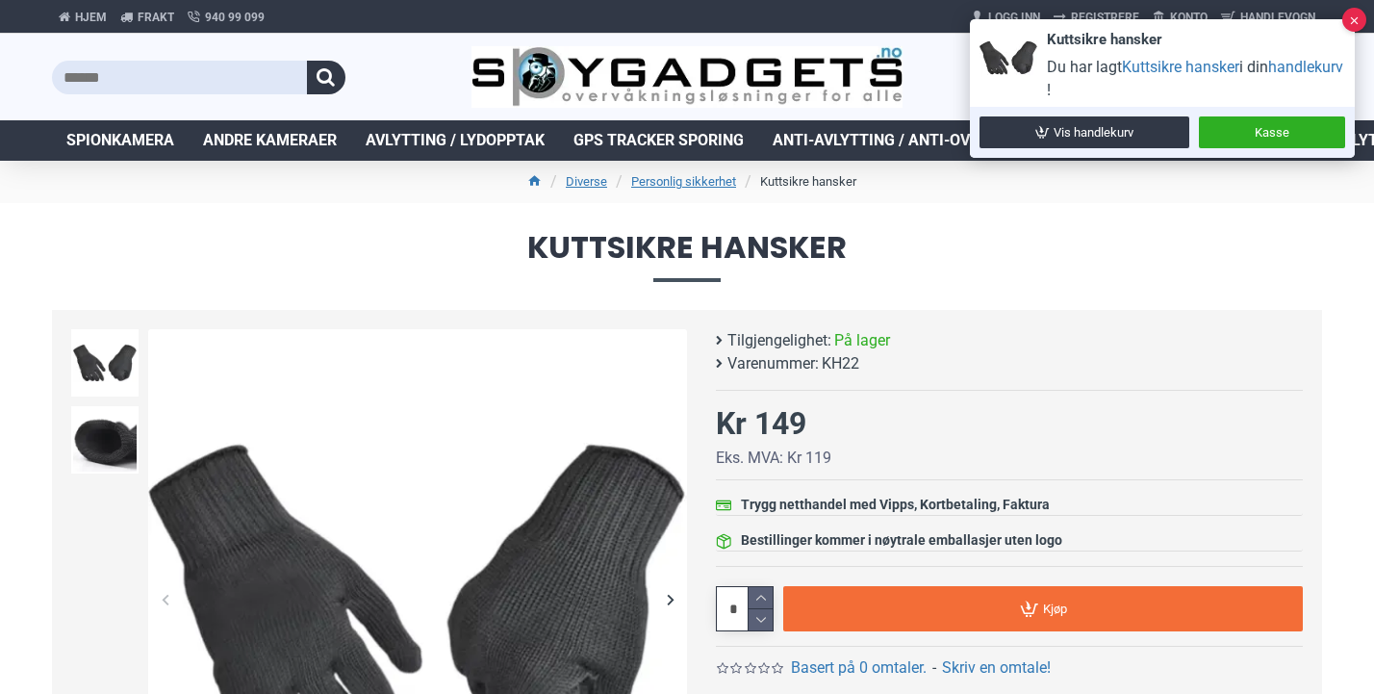
scroll to position [0, 0]
click at [992, 276] on span "Kuttsikre hansker" at bounding box center [687, 256] width 1270 height 49
click at [1293, 129] on link "Kasse" at bounding box center [1272, 132] width 146 height 32
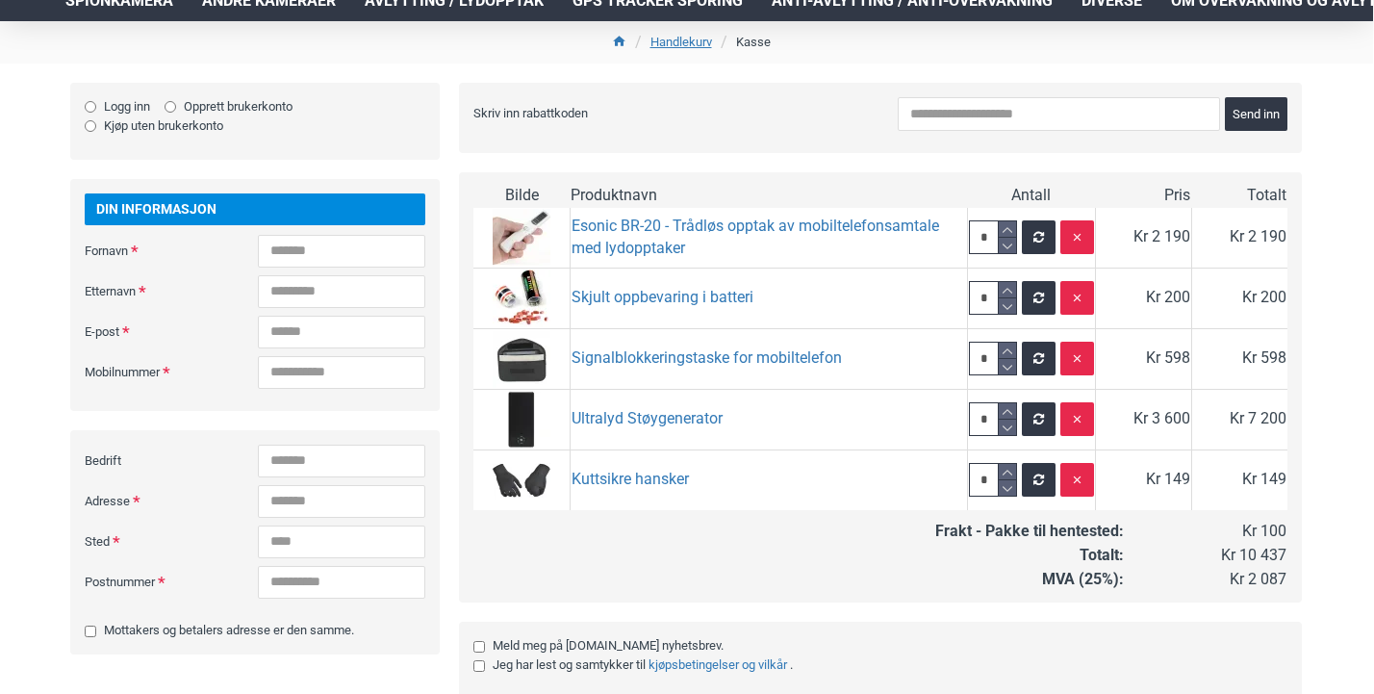
scroll to position [143, 1]
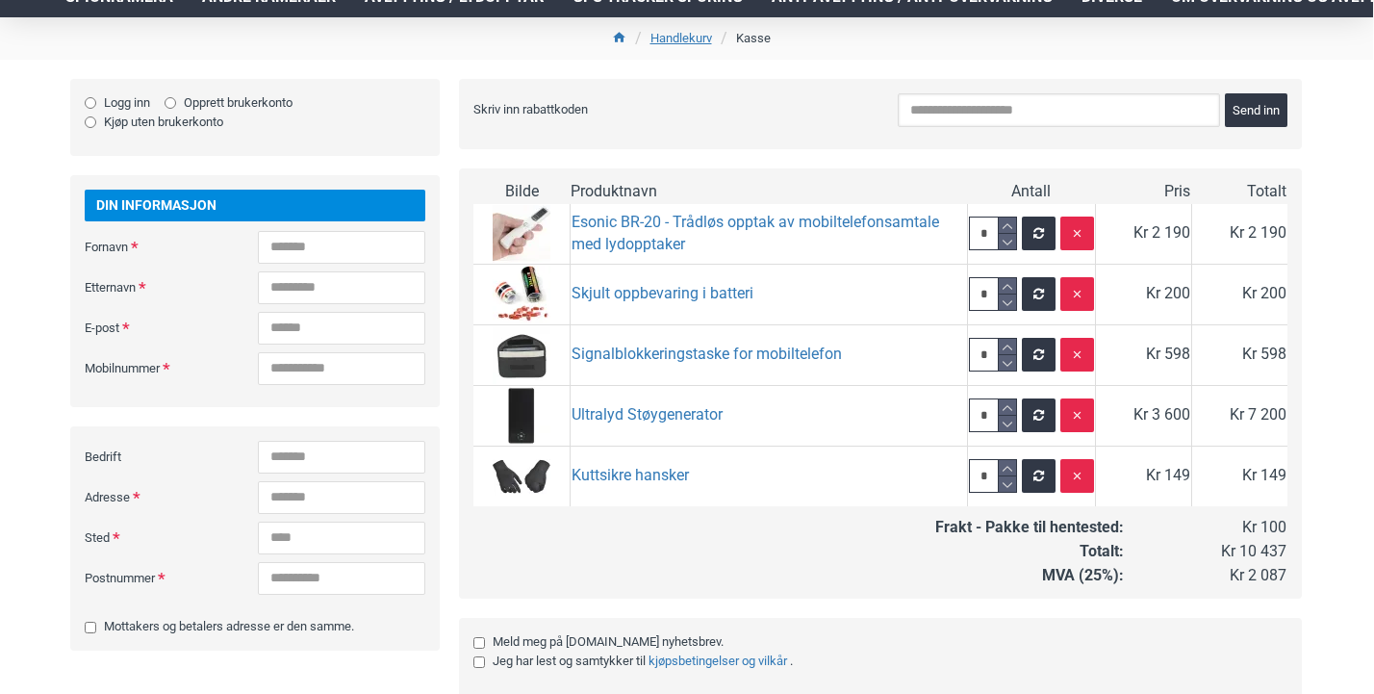
click at [989, 107] on input "Skriv inn rabattkoden" at bounding box center [1059, 110] width 322 height 34
paste input "****"
type input "****"
click at [1271, 104] on span "Send inn" at bounding box center [1255, 110] width 47 height 13
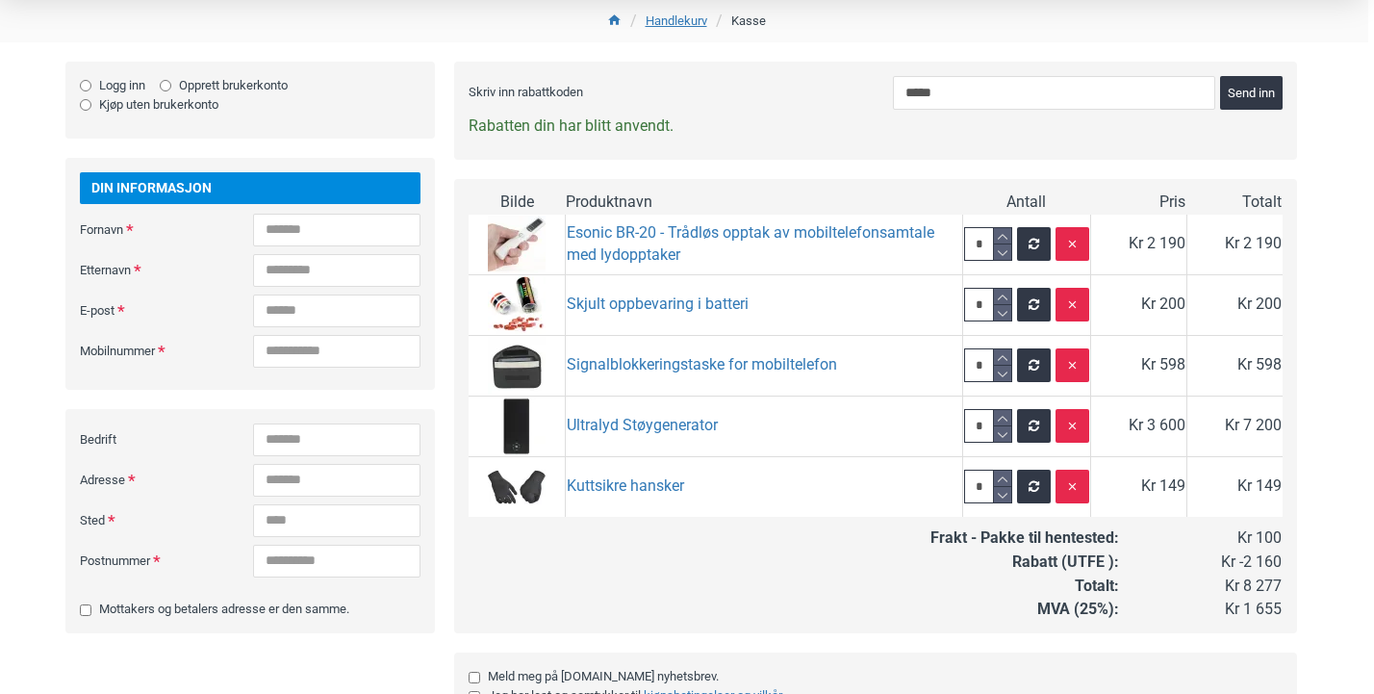
scroll to position [156, 6]
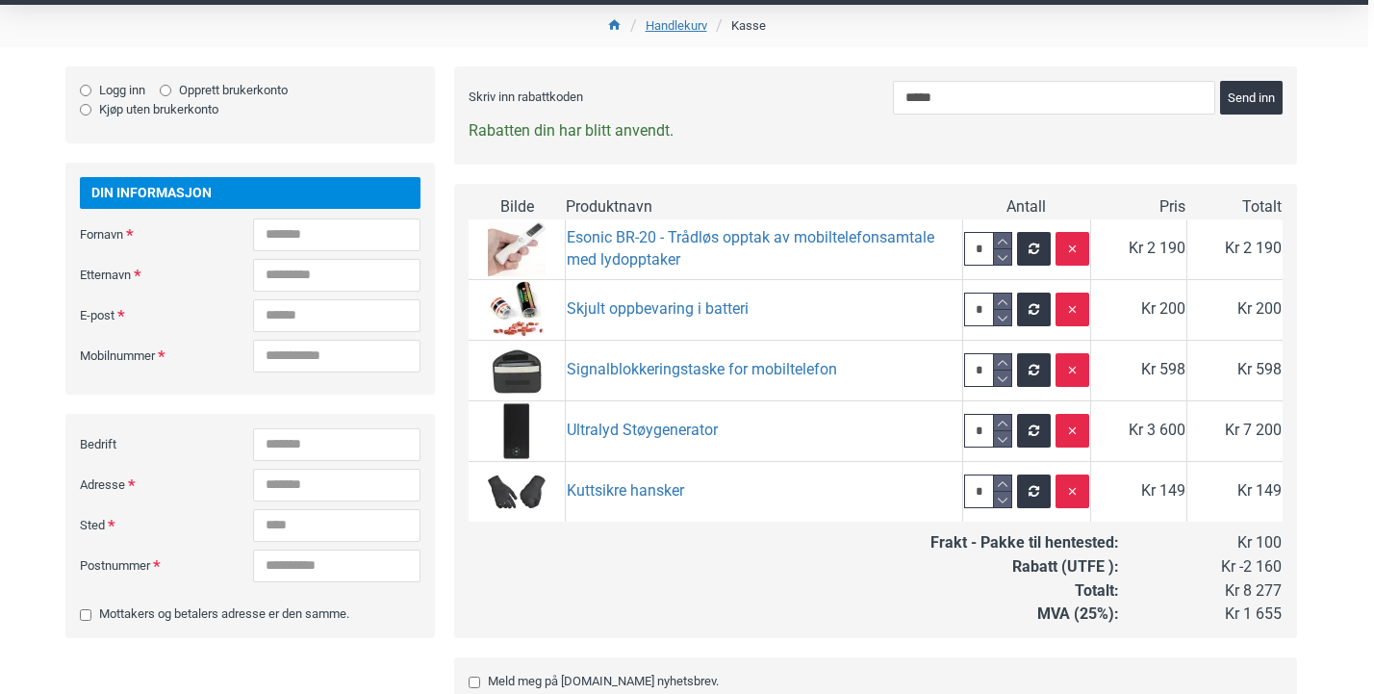
click at [1256, 590] on td "Kr 8 277" at bounding box center [1201, 591] width 163 height 24
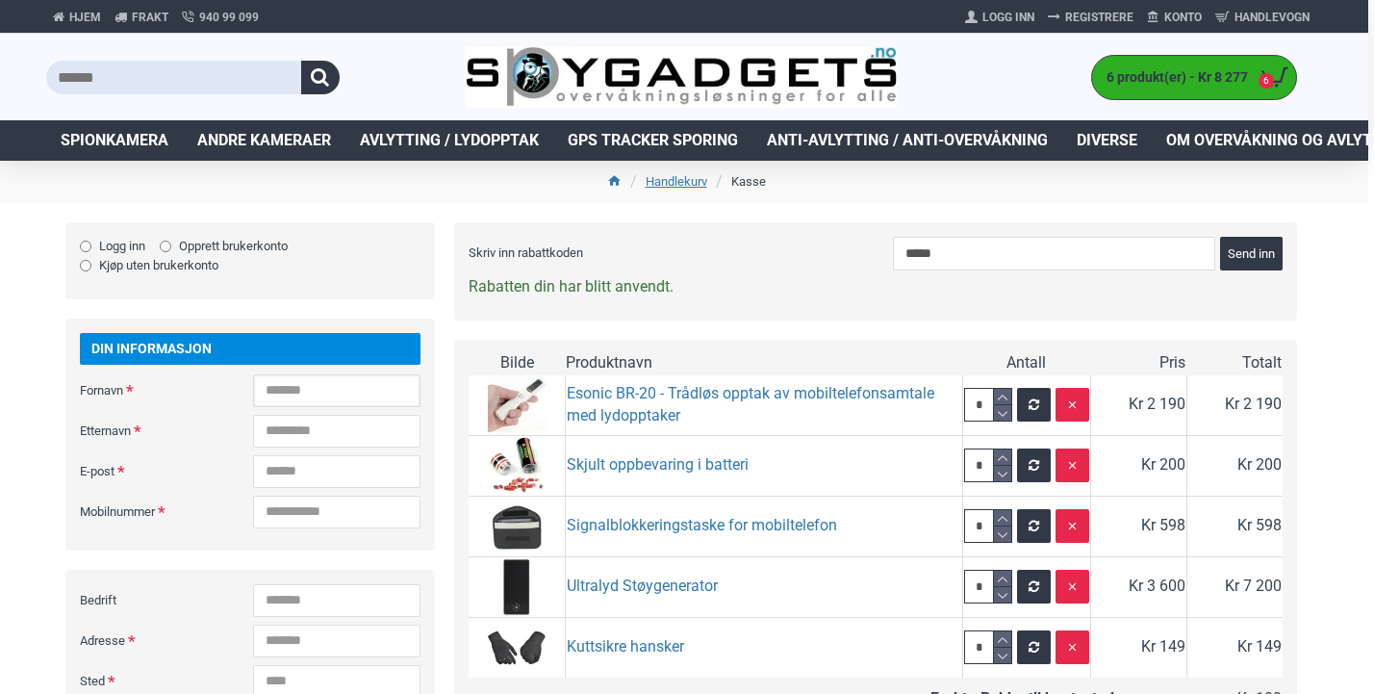
scroll to position [0, 6]
